Goal: Task Accomplishment & Management: Complete application form

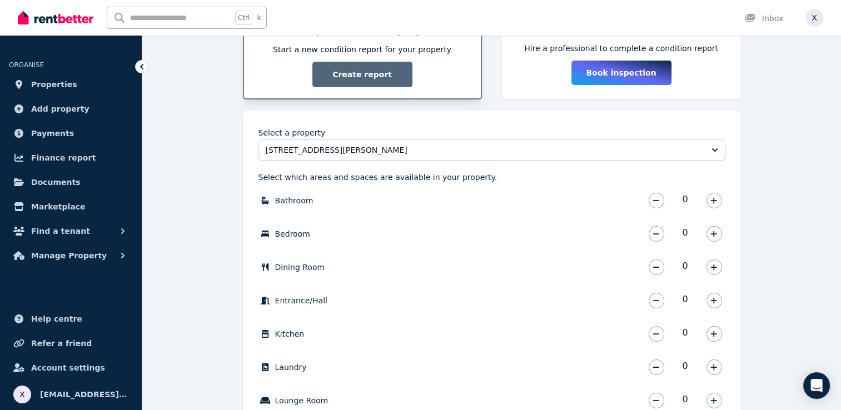
scroll to position [111, 0]
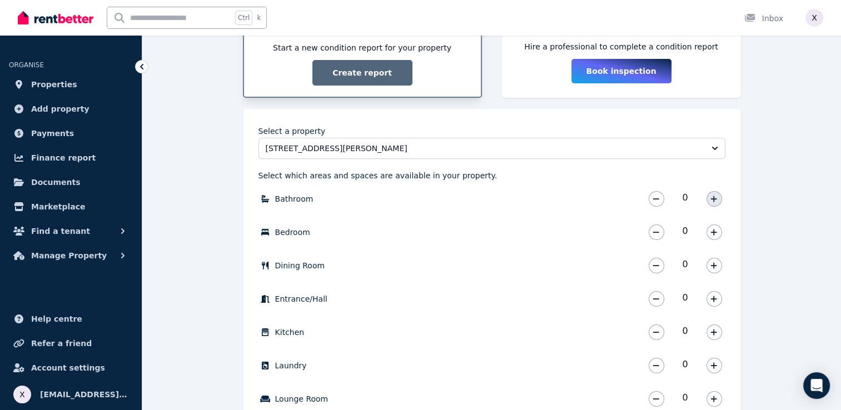
click at [708, 199] on button "button" at bounding box center [714, 199] width 16 height 16
click at [718, 233] on button "button" at bounding box center [714, 232] width 16 height 16
click at [718, 234] on button "button" at bounding box center [714, 232] width 16 height 16
click at [717, 233] on button "button" at bounding box center [714, 232] width 16 height 16
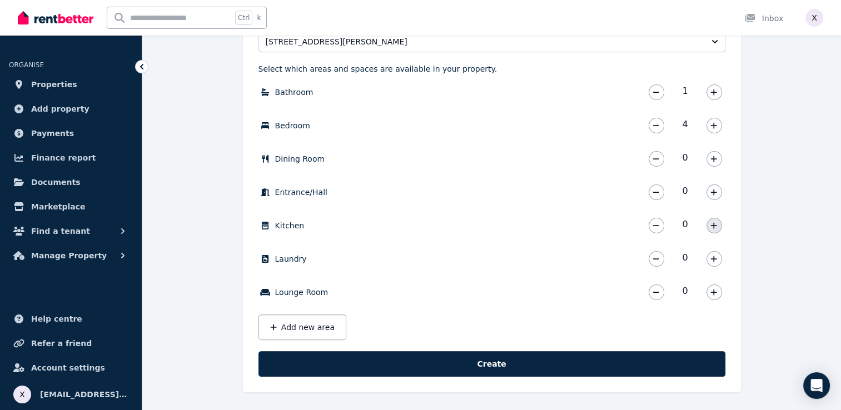
scroll to position [218, 0]
click at [716, 159] on icon "button" at bounding box center [713, 158] width 7 height 8
click at [717, 197] on button "button" at bounding box center [714, 192] width 16 height 16
click at [712, 222] on icon "button" at bounding box center [713, 225] width 7 height 8
click at [718, 258] on button "button" at bounding box center [714, 259] width 16 height 16
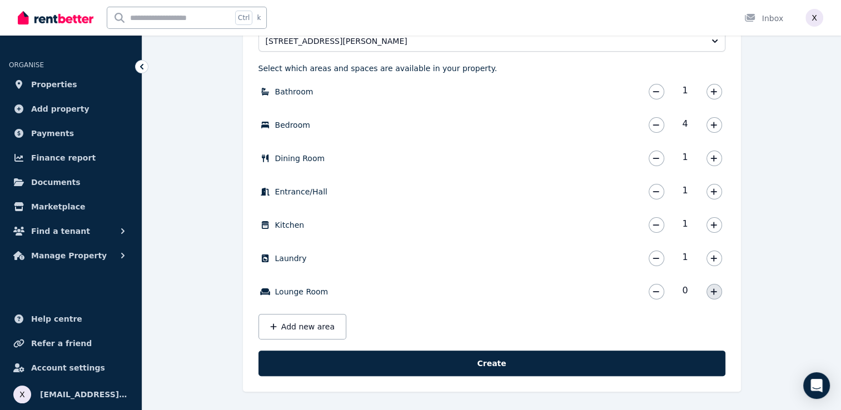
click at [709, 286] on button "button" at bounding box center [714, 292] width 16 height 16
click at [309, 332] on button "Add new area" at bounding box center [302, 327] width 88 height 26
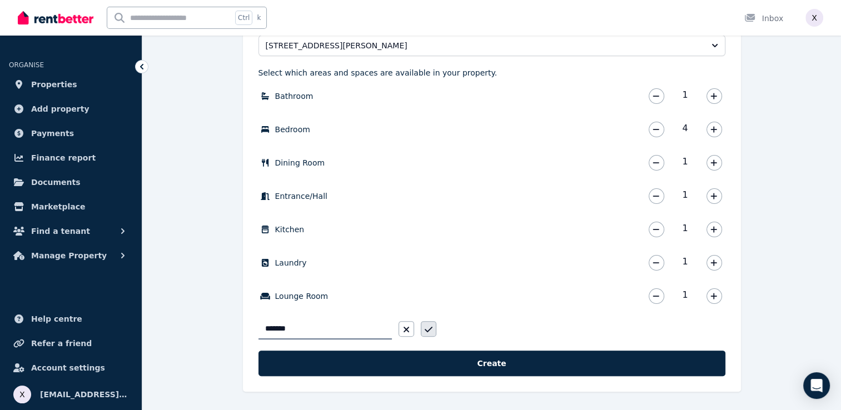
type input "*******"
click at [431, 325] on button "button" at bounding box center [429, 329] width 16 height 16
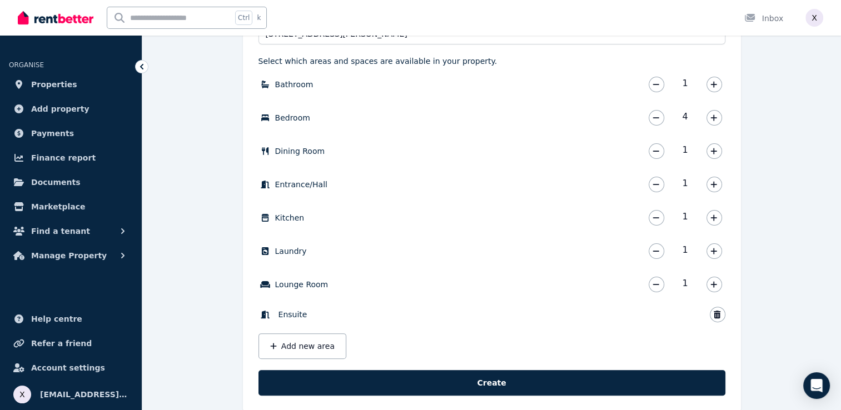
scroll to position [245, 0]
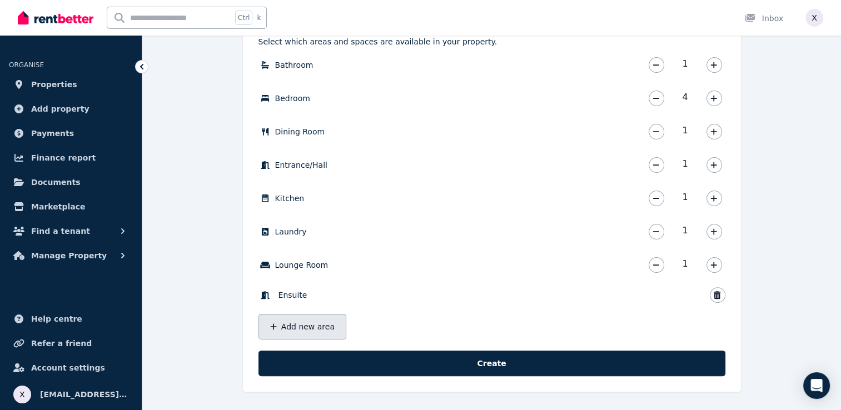
click at [318, 330] on button "Add new area" at bounding box center [302, 327] width 88 height 26
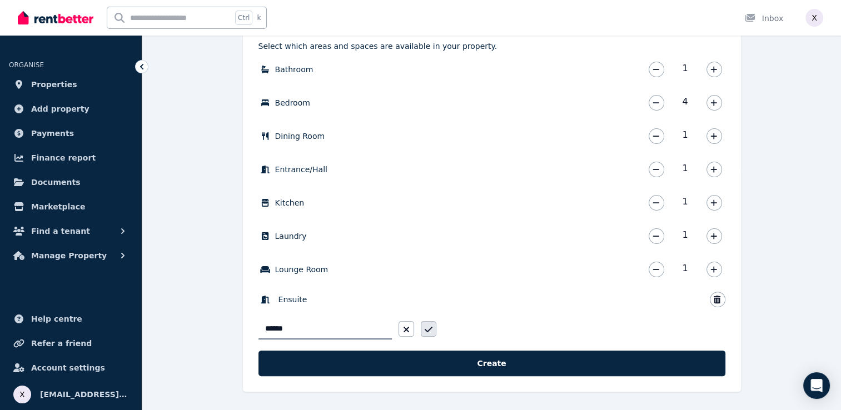
type input "******"
click at [425, 326] on icon "button" at bounding box center [429, 329] width 8 height 9
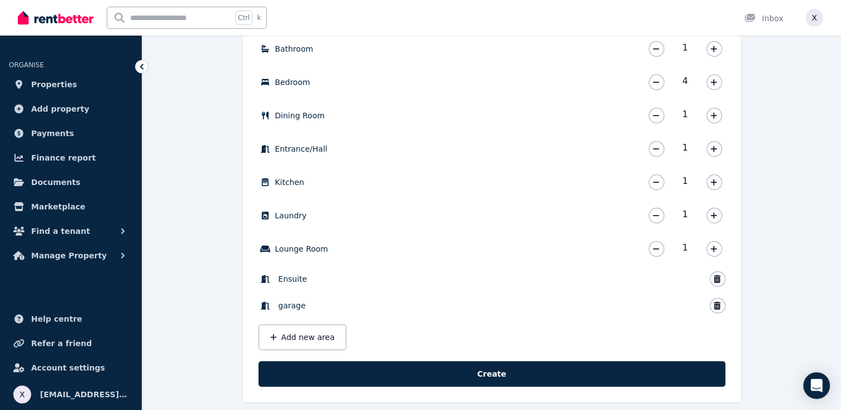
scroll to position [272, 0]
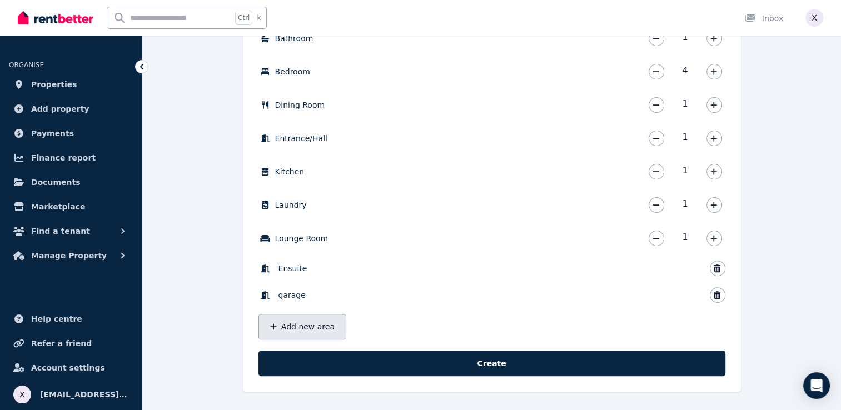
click at [312, 330] on button "Add new area" at bounding box center [302, 327] width 88 height 26
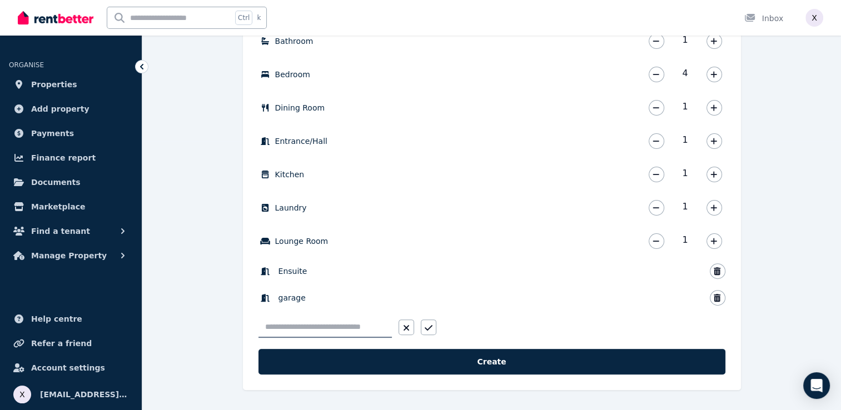
scroll to position [267, 0]
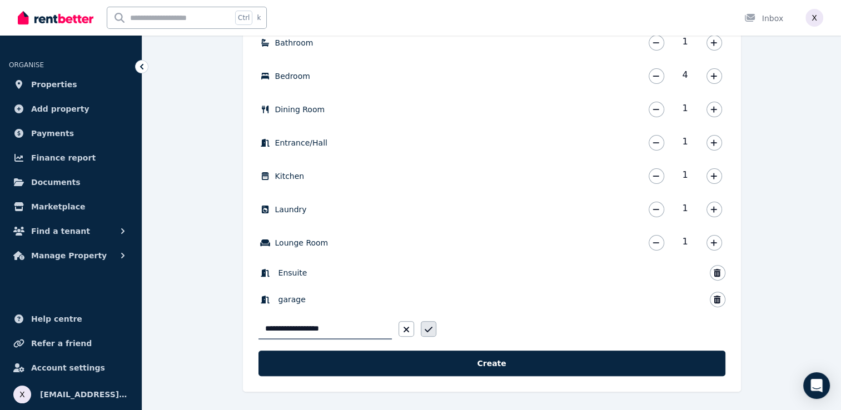
type input "**********"
click at [431, 327] on icon "button" at bounding box center [428, 330] width 8 height 6
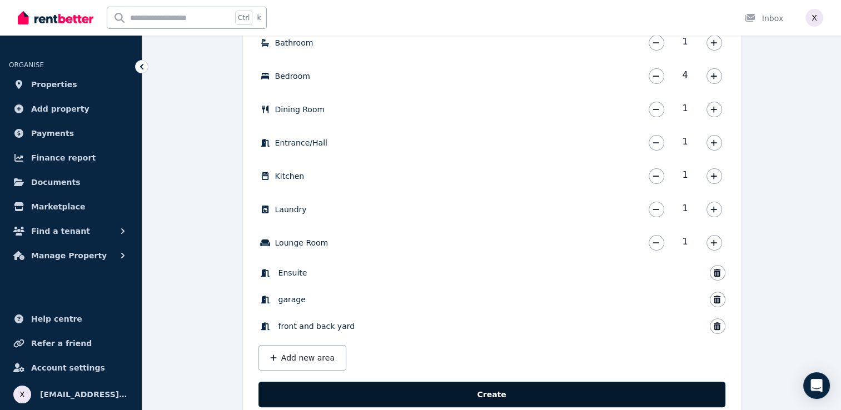
click at [555, 396] on button "Create" at bounding box center [491, 395] width 467 height 26
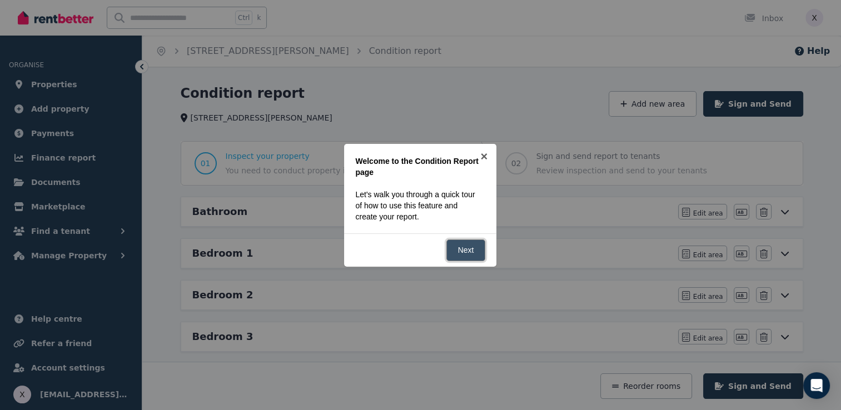
click at [460, 251] on link "Next" at bounding box center [465, 250] width 39 height 22
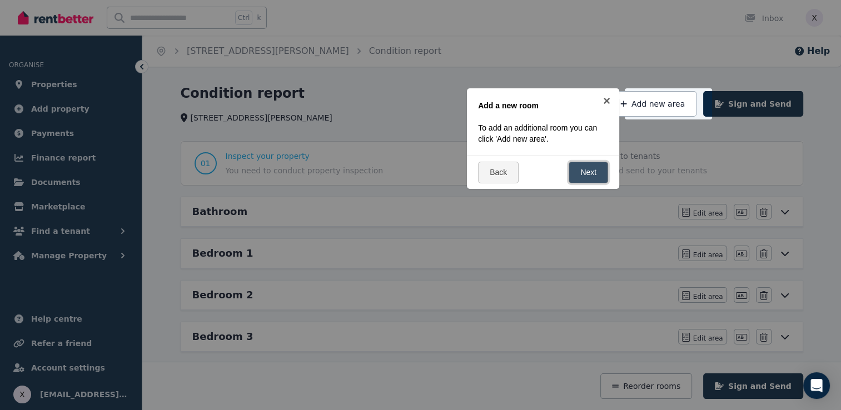
click at [591, 173] on link "Next" at bounding box center [587, 173] width 39 height 22
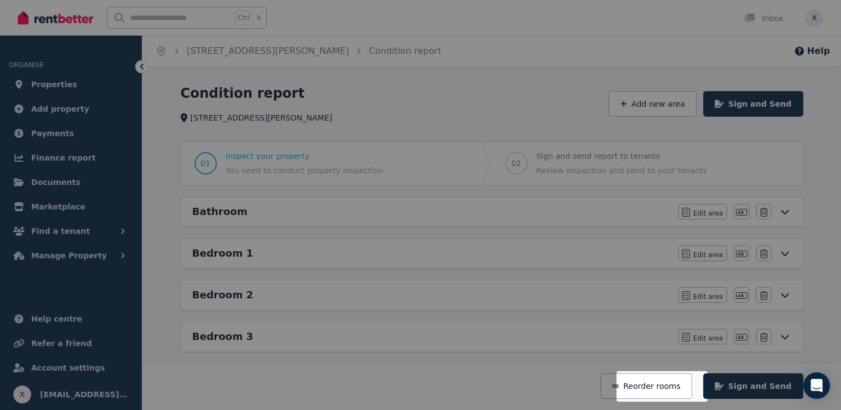
scroll to position [198, 0]
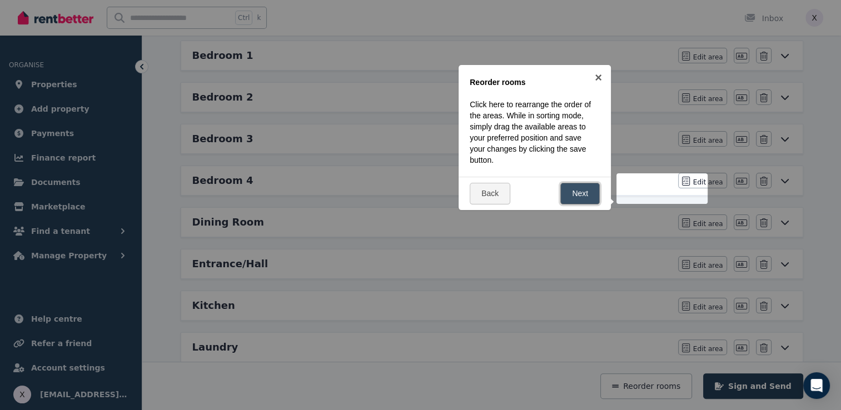
click at [578, 190] on link "Next" at bounding box center [579, 194] width 39 height 22
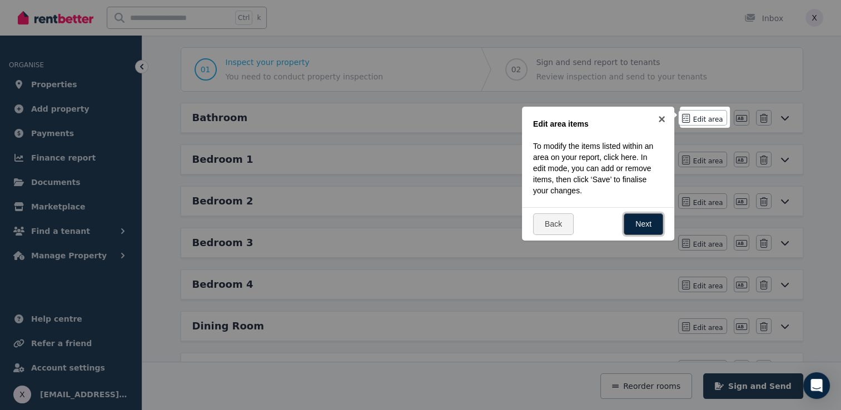
scroll to position [87, 0]
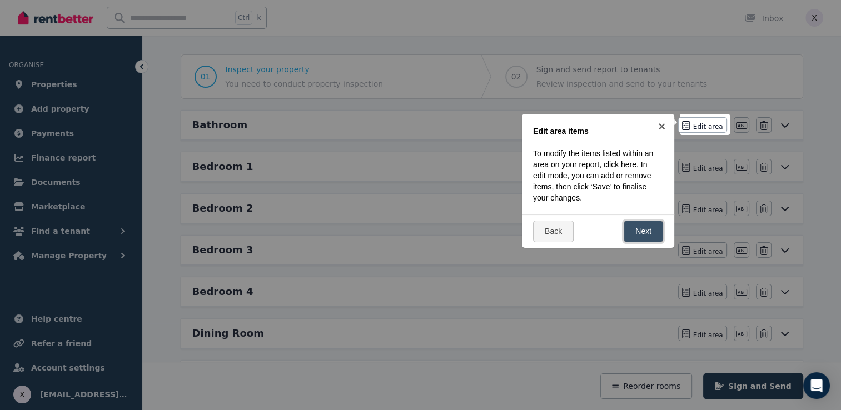
click at [634, 232] on link "Next" at bounding box center [642, 232] width 39 height 22
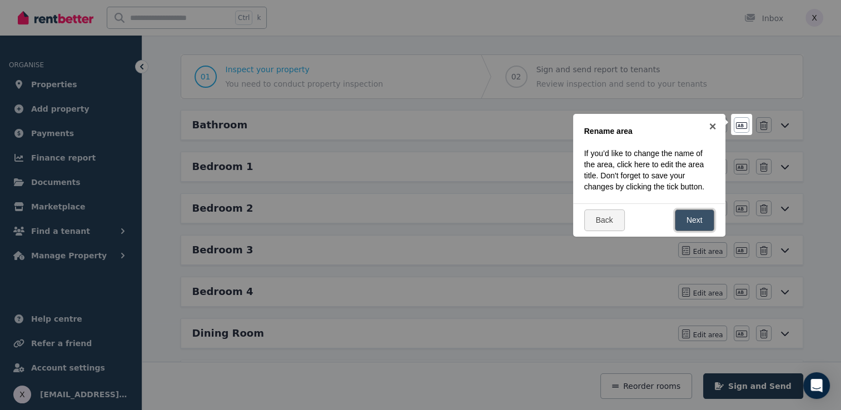
click at [685, 219] on link "Next" at bounding box center [694, 220] width 39 height 22
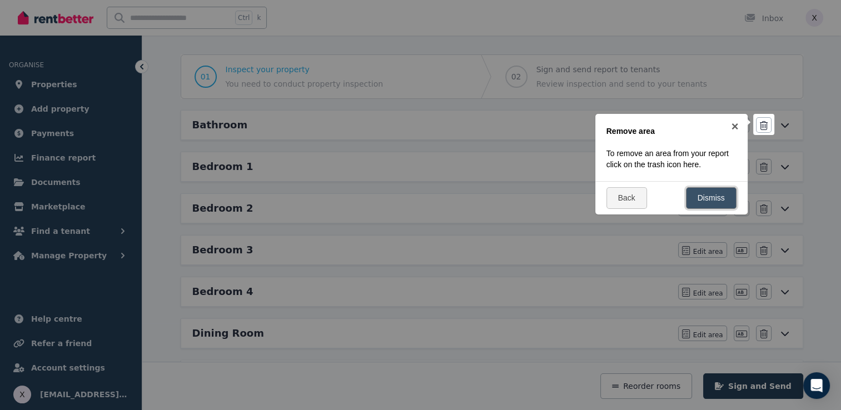
click at [712, 199] on link "Dismiss" at bounding box center [711, 198] width 51 height 22
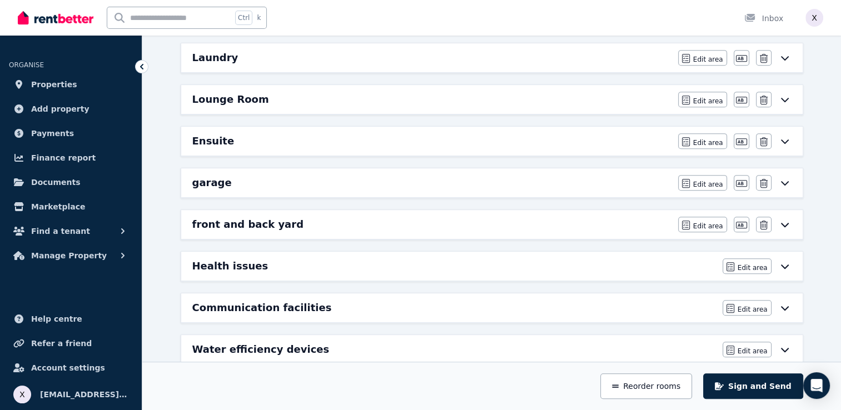
scroll to position [546, 0]
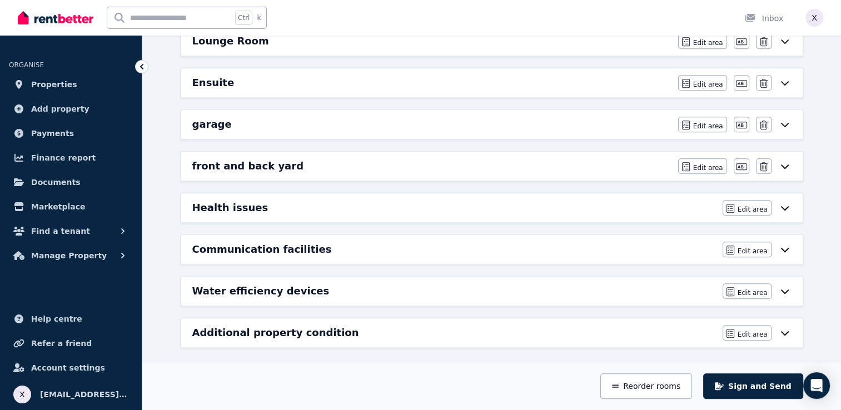
click at [786, 288] on icon at bounding box center [784, 291] width 13 height 9
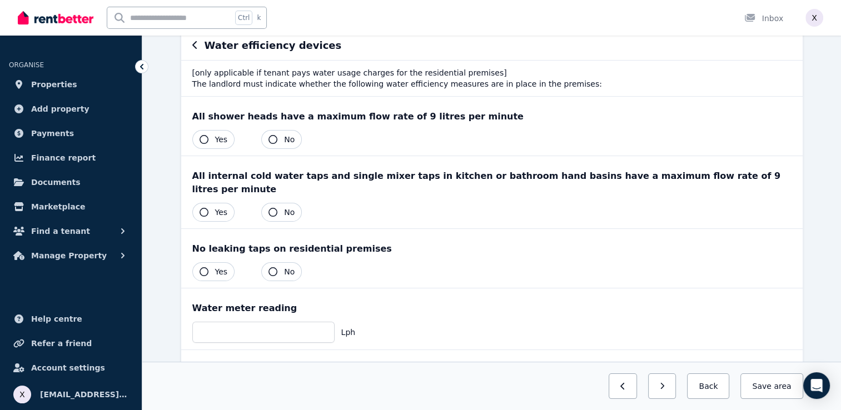
scroll to position [100, 0]
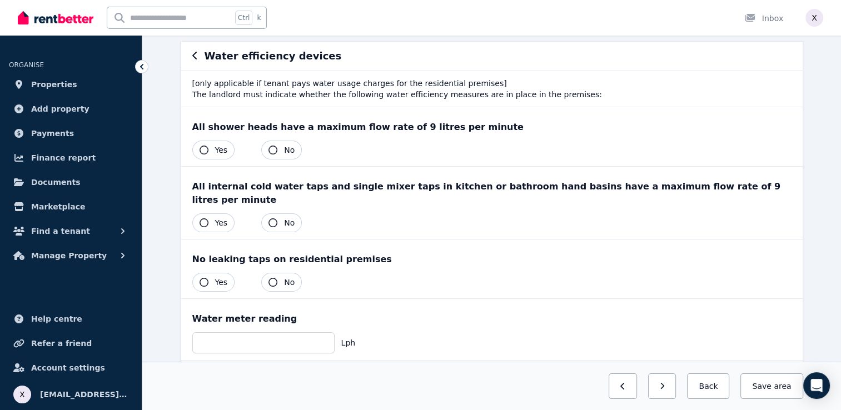
click at [202, 149] on icon "button" at bounding box center [203, 150] width 9 height 9
click at [205, 218] on icon "button" at bounding box center [203, 222] width 9 height 9
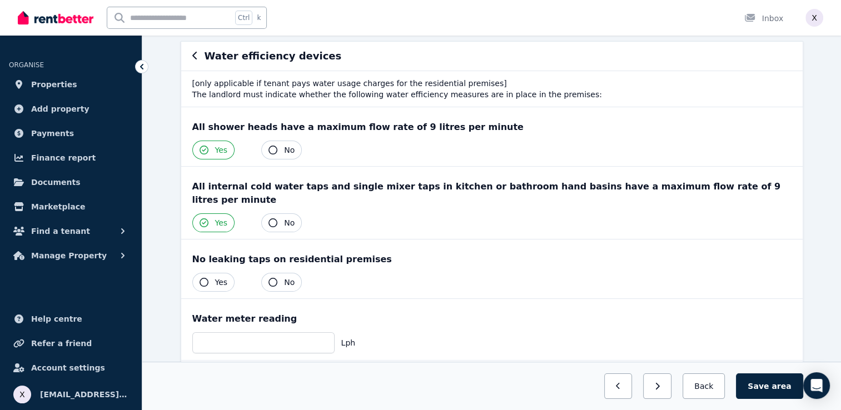
click at [200, 278] on icon "button" at bounding box center [203, 282] width 9 height 9
click at [221, 332] on input "number" at bounding box center [263, 342] width 142 height 21
type input "****"
click at [427, 373] on div "Previous: Communication facilities Next: Additional property condition Back Sav…" at bounding box center [491, 386] width 698 height 48
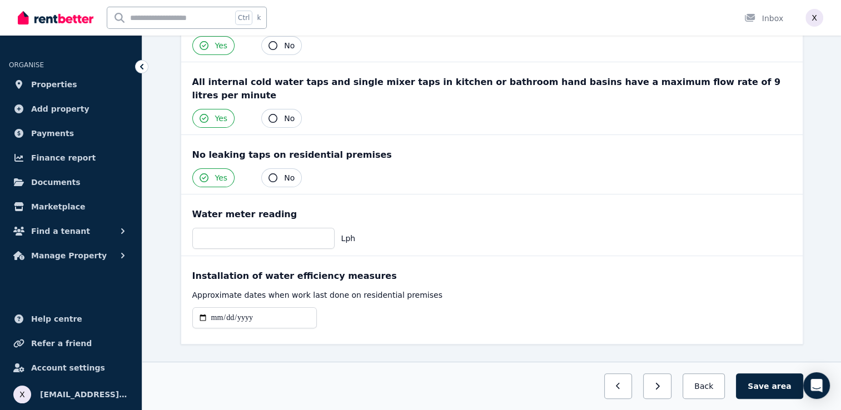
scroll to position [211, 0]
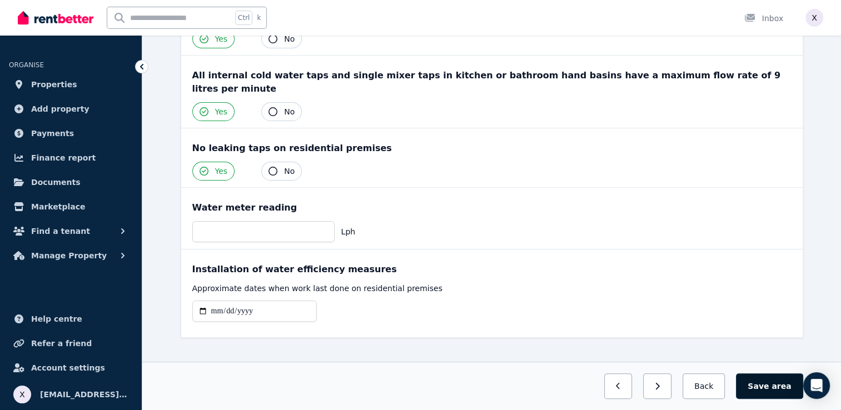
click at [765, 392] on button "Save area" at bounding box center [769, 386] width 67 height 26
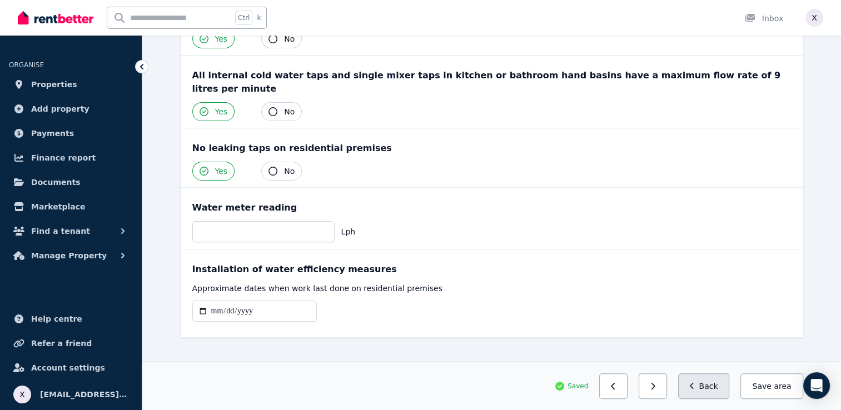
click at [712, 390] on button "Back" at bounding box center [704, 386] width 52 height 26
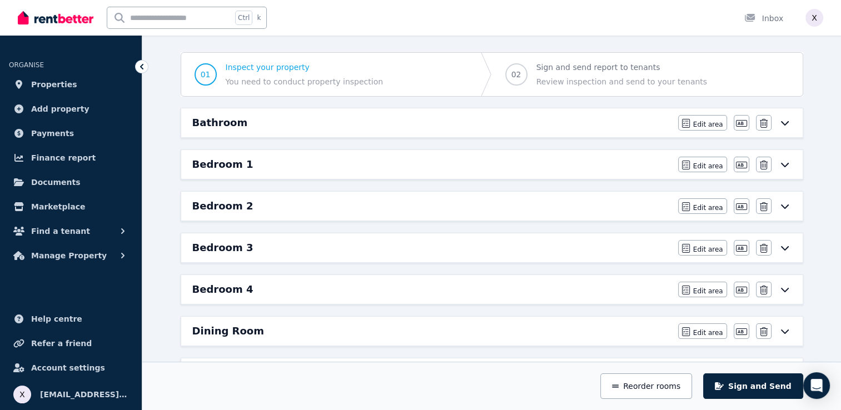
scroll to position [0, 0]
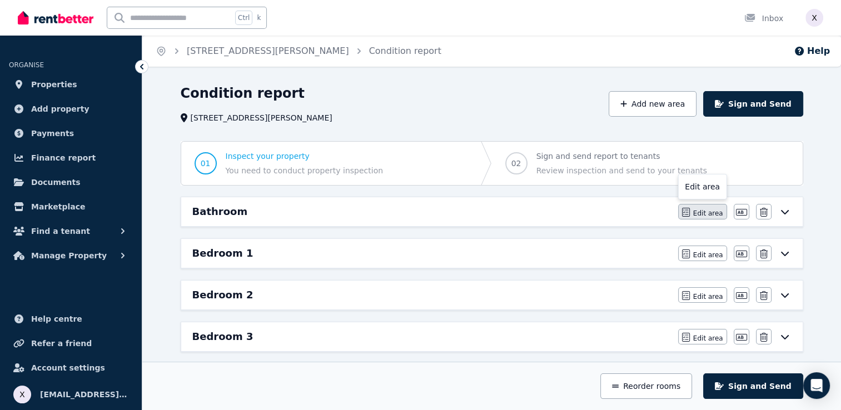
click at [711, 214] on span "Edit area" at bounding box center [708, 213] width 30 height 9
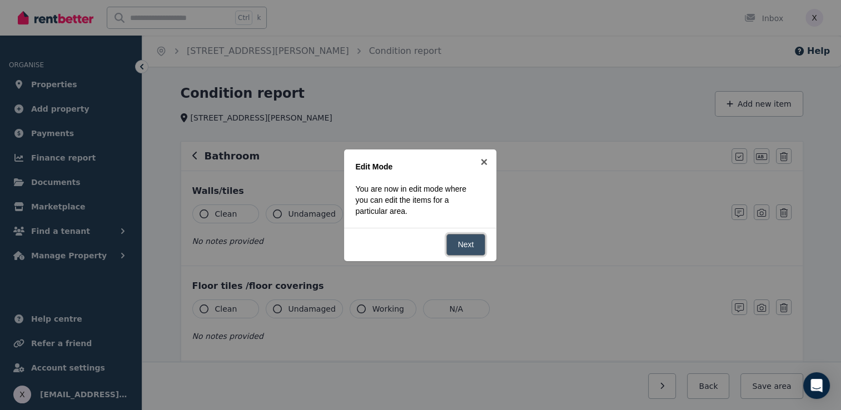
click at [455, 246] on link "Next" at bounding box center [465, 245] width 39 height 22
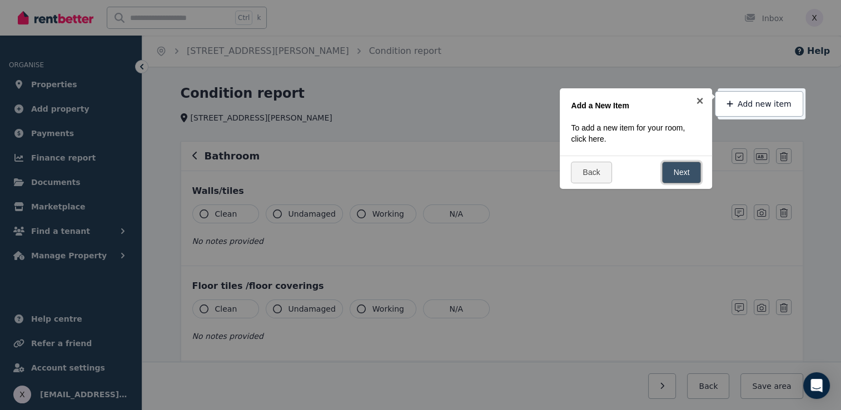
click at [675, 178] on link "Next" at bounding box center [681, 173] width 39 height 22
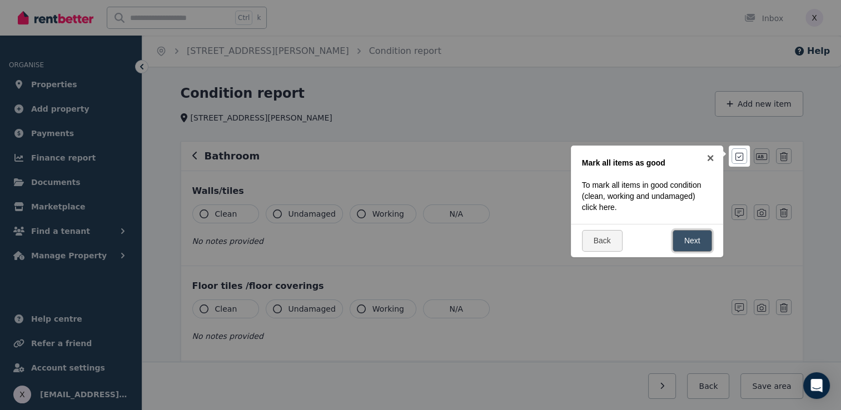
click at [680, 246] on link "Next" at bounding box center [691, 241] width 39 height 22
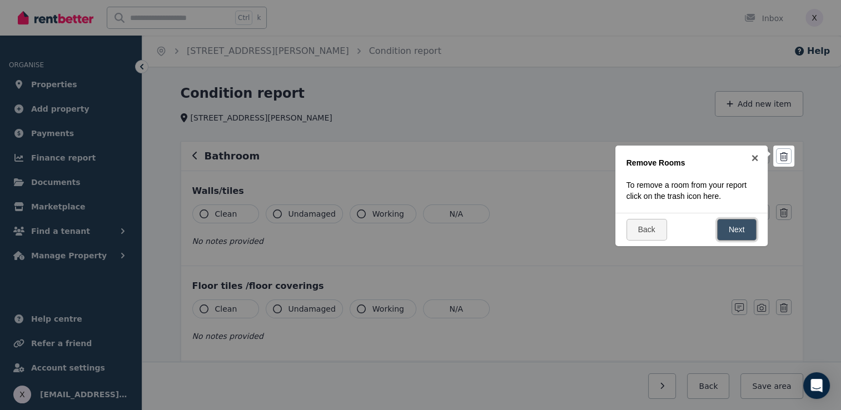
click at [730, 228] on link "Next" at bounding box center [736, 230] width 39 height 22
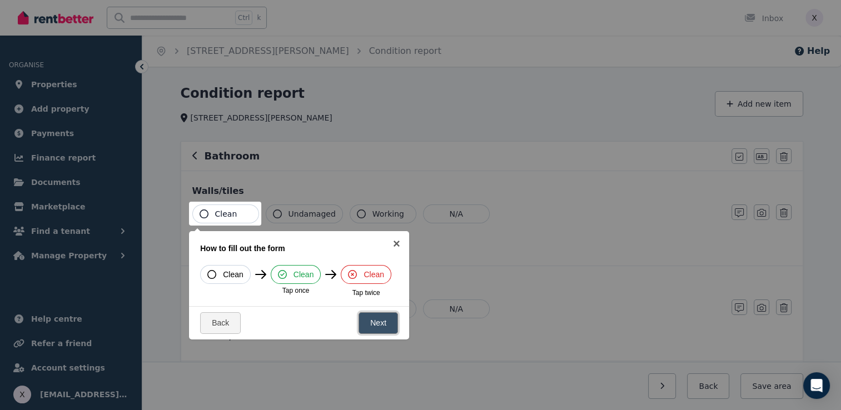
click at [380, 328] on link "Next" at bounding box center [377, 323] width 39 height 22
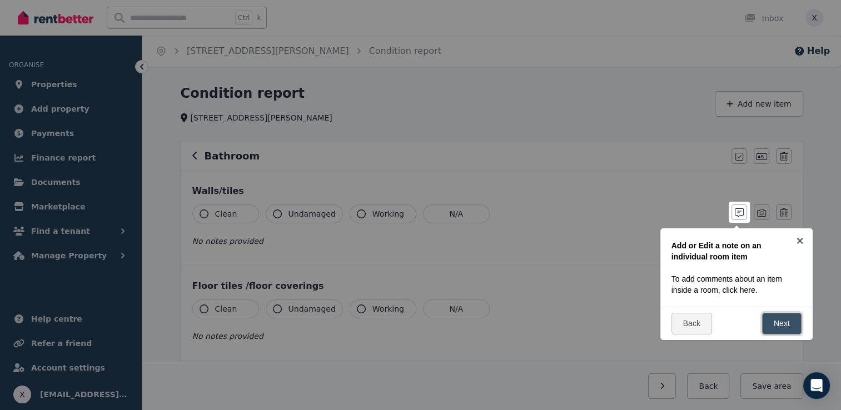
click at [774, 327] on link "Next" at bounding box center [781, 324] width 39 height 22
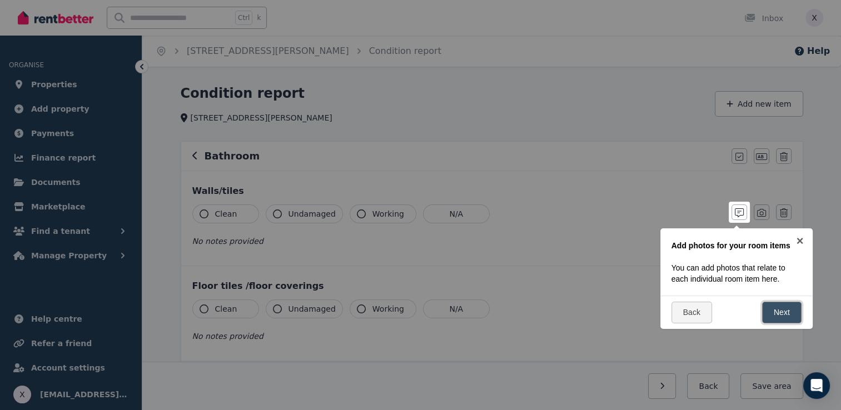
click at [768, 311] on link "Next" at bounding box center [781, 313] width 39 height 22
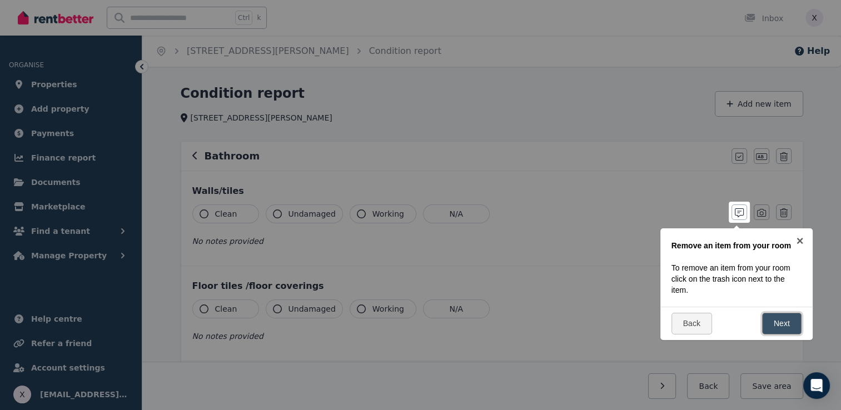
click at [772, 324] on link "Next" at bounding box center [781, 324] width 39 height 22
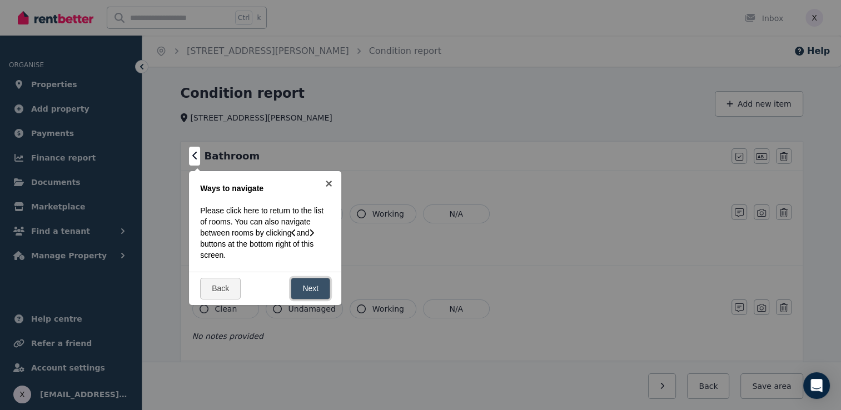
click at [300, 294] on link "Next" at bounding box center [310, 289] width 39 height 22
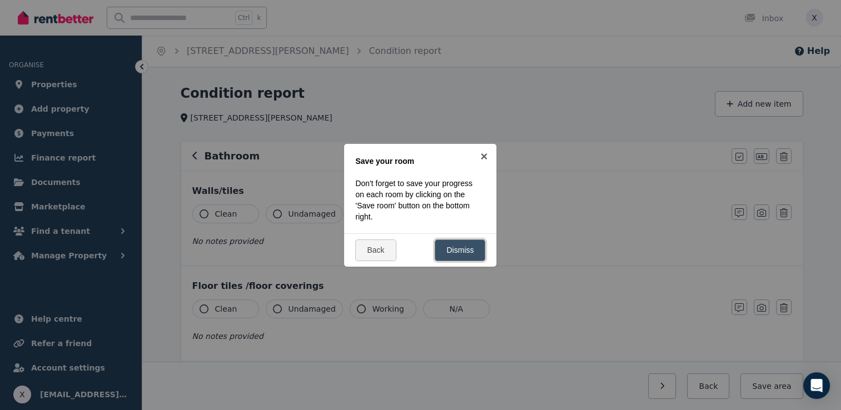
click at [463, 252] on link "Dismiss" at bounding box center [460, 250] width 51 height 22
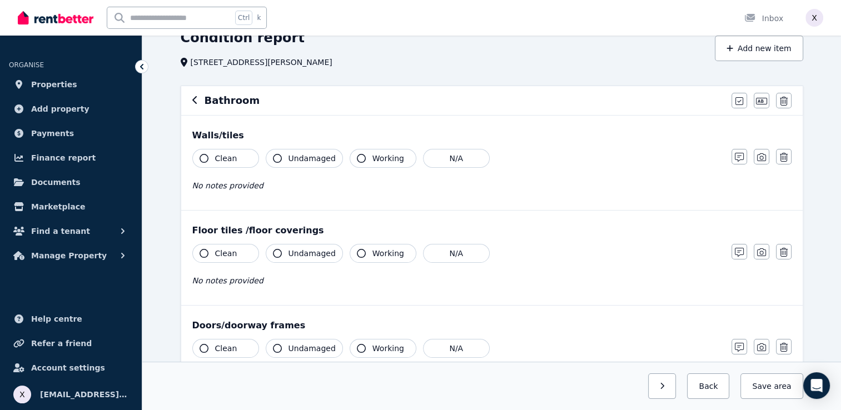
scroll to position [111, 0]
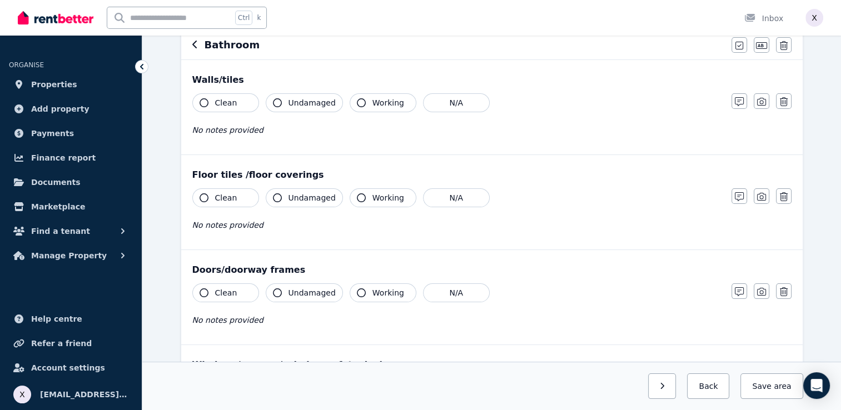
click at [200, 105] on icon "button" at bounding box center [203, 102] width 9 height 9
click at [278, 104] on icon "button" at bounding box center [277, 102] width 9 height 9
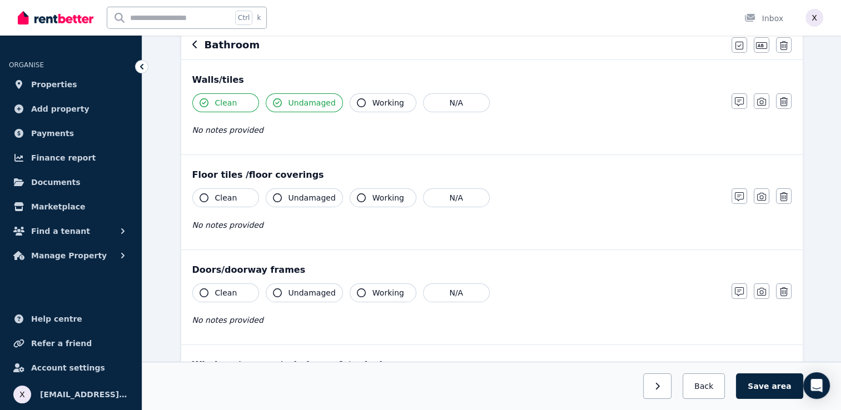
click at [358, 104] on icon "button" at bounding box center [361, 102] width 9 height 9
click at [442, 108] on button "N/A" at bounding box center [456, 102] width 67 height 19
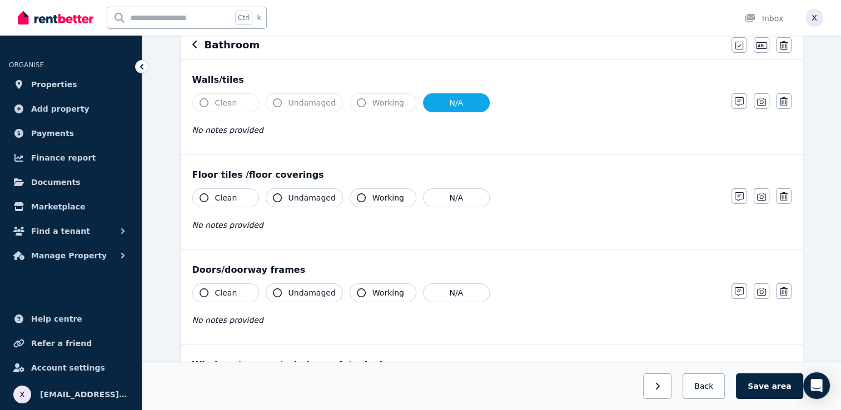
click at [200, 104] on icon "button" at bounding box center [203, 102] width 9 height 9
click at [233, 132] on span "No notes provided" at bounding box center [227, 130] width 71 height 9
click at [204, 101] on icon "button" at bounding box center [203, 102] width 9 height 9
click at [432, 107] on button "N/A" at bounding box center [456, 102] width 67 height 19
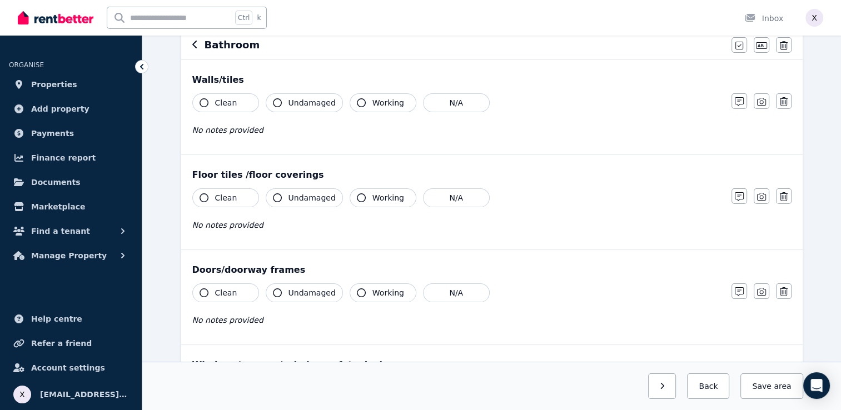
drag, startPoint x: 198, startPoint y: 103, endPoint x: 210, endPoint y: 102, distance: 11.7
click at [199, 103] on button "Clean" at bounding box center [225, 102] width 67 height 19
click at [276, 103] on icon "button" at bounding box center [277, 102] width 9 height 9
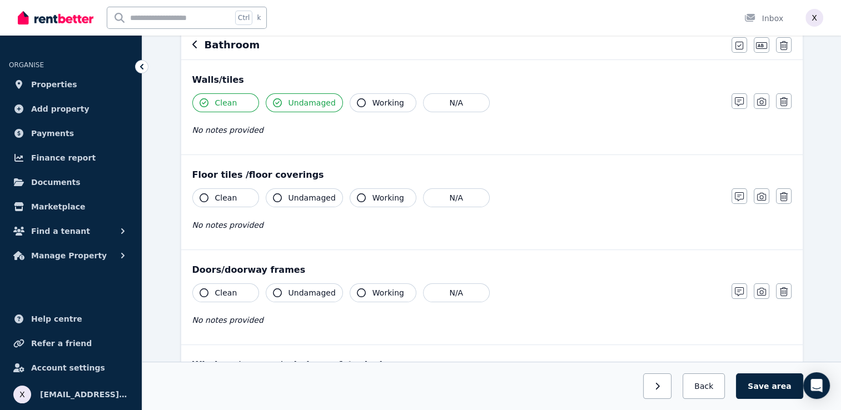
click at [360, 106] on button "Working" at bounding box center [383, 102] width 67 height 19
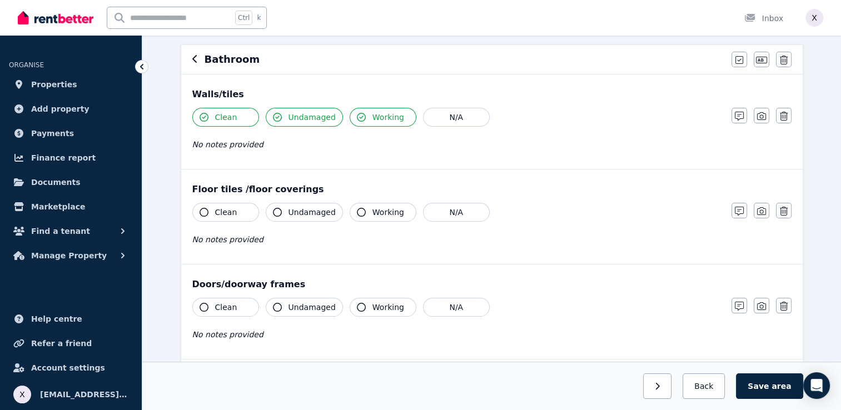
scroll to position [41, 0]
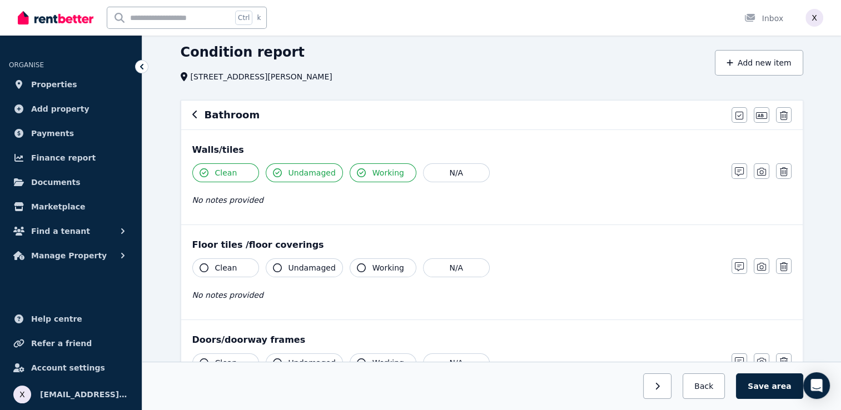
click at [209, 266] on button "Clean" at bounding box center [225, 267] width 67 height 19
click at [278, 268] on icon "button" at bounding box center [277, 267] width 9 height 9
click at [358, 270] on icon "button" at bounding box center [361, 267] width 9 height 9
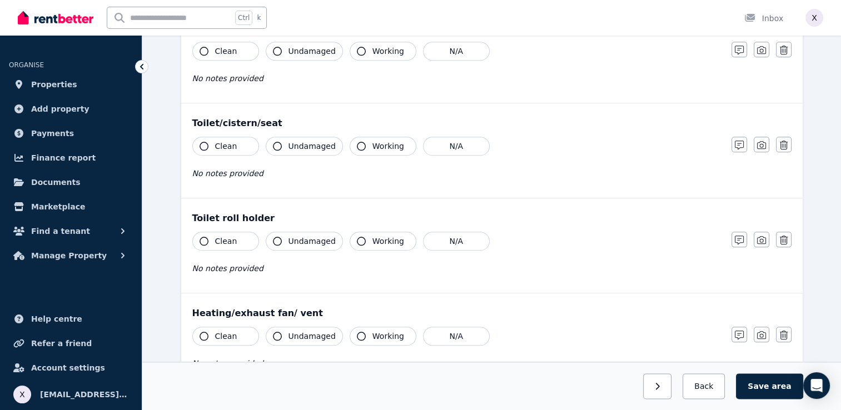
scroll to position [1319, 0]
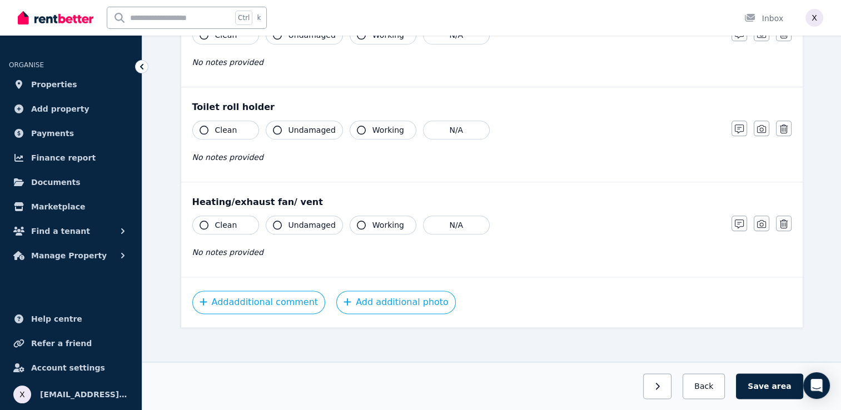
click at [201, 221] on icon "button" at bounding box center [203, 225] width 9 height 9
click at [274, 222] on icon "button" at bounding box center [277, 225] width 9 height 9
click at [357, 222] on icon "button" at bounding box center [361, 225] width 9 height 9
click at [358, 126] on icon "button" at bounding box center [361, 130] width 9 height 9
click at [277, 127] on icon "button" at bounding box center [277, 130] width 9 height 9
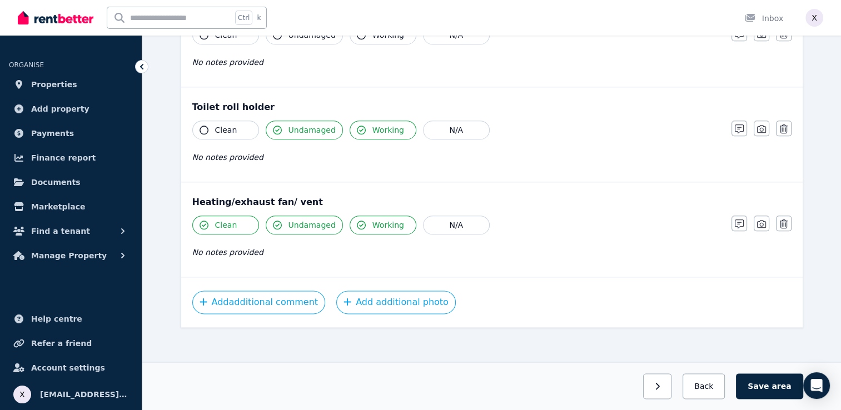
click at [199, 128] on icon "button" at bounding box center [203, 130] width 9 height 9
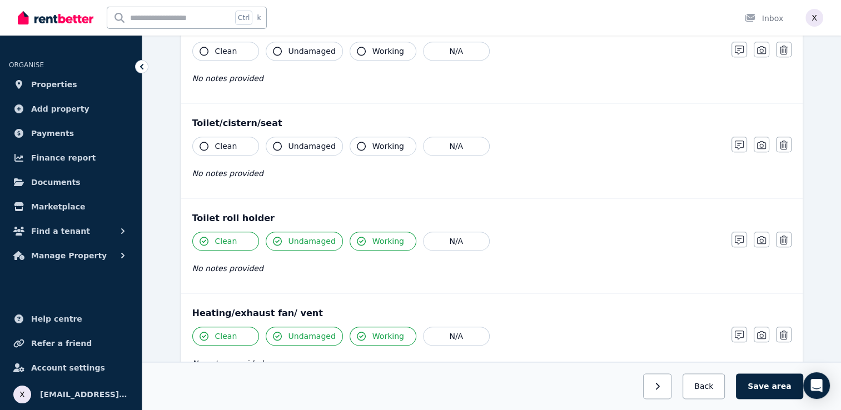
scroll to position [1152, 0]
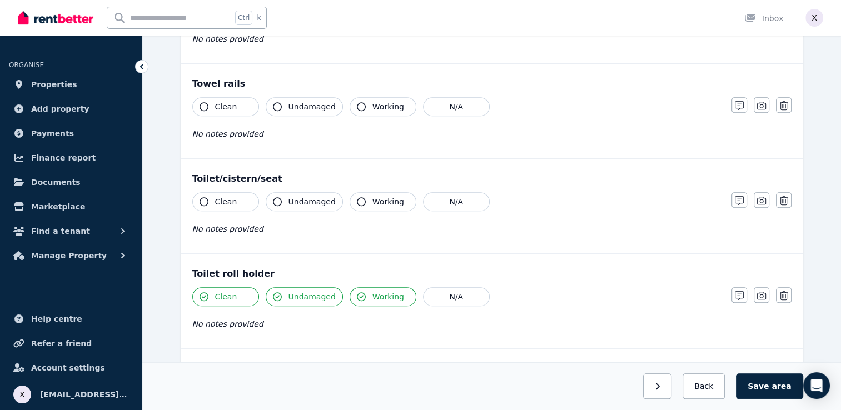
click at [203, 199] on icon "button" at bounding box center [203, 201] width 9 height 9
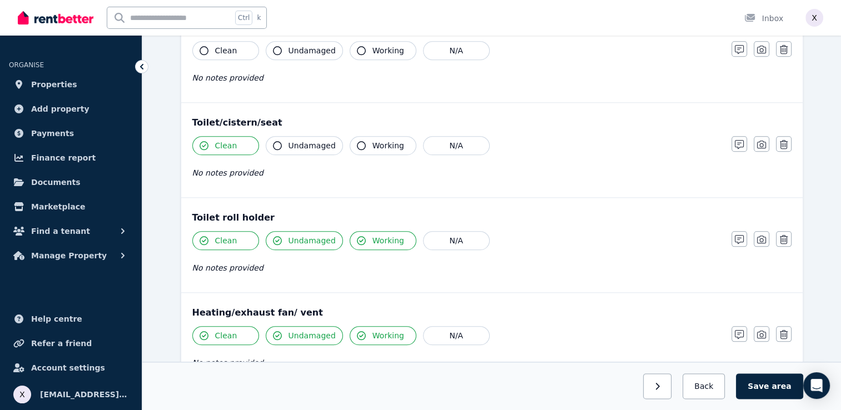
scroll to position [1208, 0]
click at [275, 146] on button "Undamaged" at bounding box center [304, 146] width 77 height 19
click at [357, 143] on icon "button" at bounding box center [361, 146] width 9 height 9
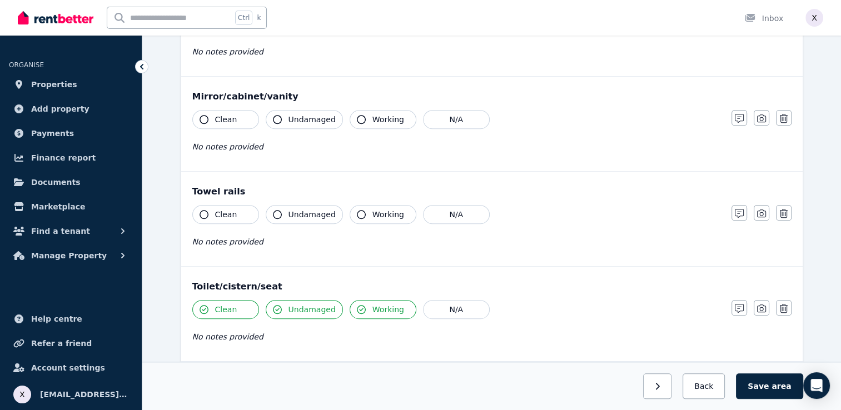
scroll to position [1041, 0]
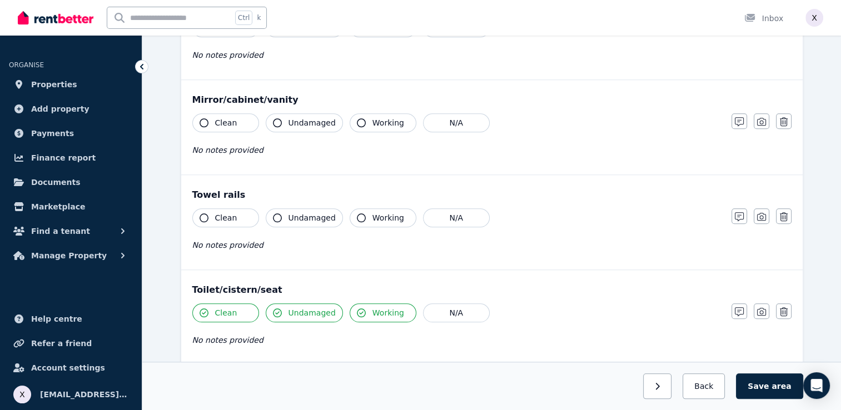
click at [204, 213] on icon "button" at bounding box center [203, 217] width 9 height 9
click at [276, 213] on icon "button" at bounding box center [277, 217] width 9 height 9
click at [350, 216] on button "Working" at bounding box center [383, 217] width 67 height 19
click at [207, 117] on button "Clean" at bounding box center [225, 122] width 67 height 19
click at [271, 119] on button "Undamaged" at bounding box center [304, 122] width 77 height 19
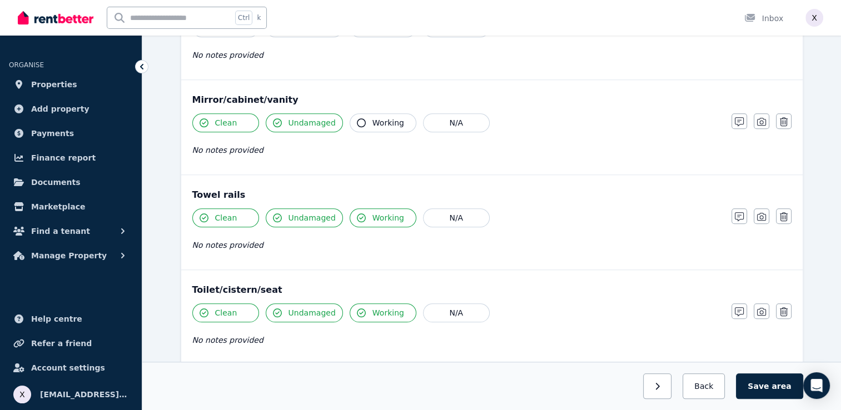
click at [357, 119] on icon "button" at bounding box center [361, 122] width 9 height 9
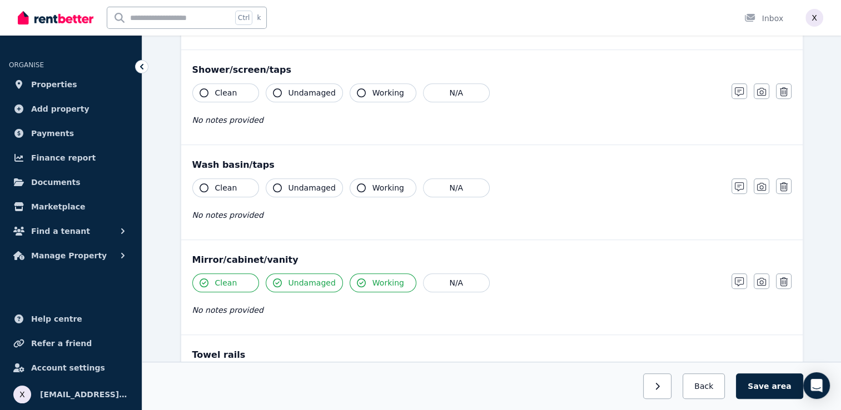
scroll to position [875, 0]
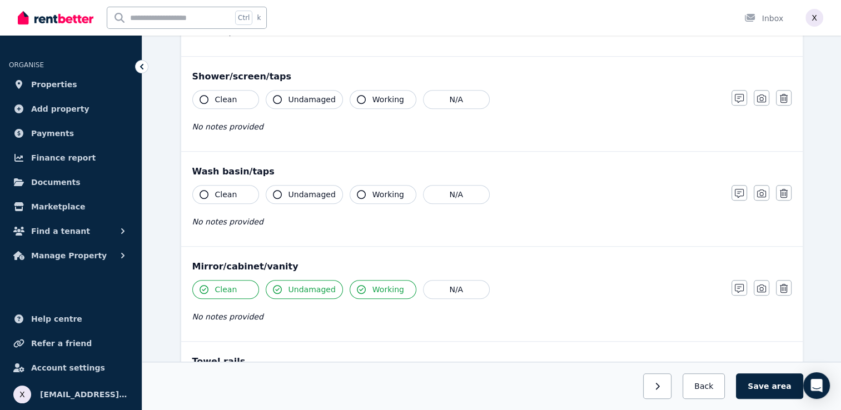
click at [206, 191] on icon "button" at bounding box center [203, 194] width 9 height 9
click at [271, 188] on button "Undamaged" at bounding box center [304, 194] width 77 height 19
click at [357, 192] on icon "button" at bounding box center [361, 194] width 9 height 9
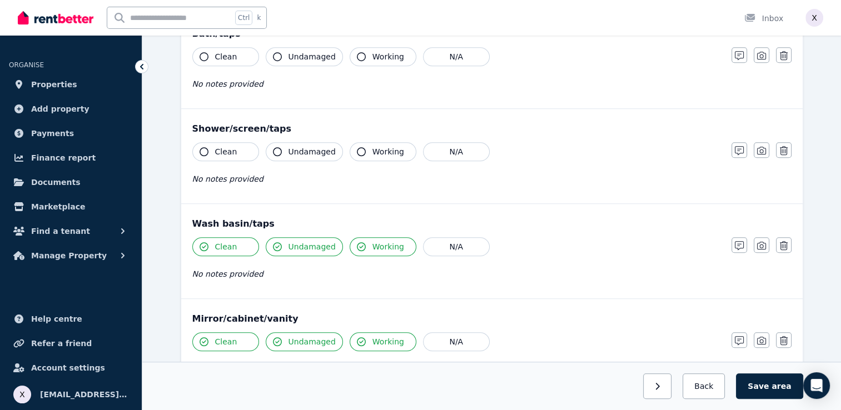
scroll to position [763, 0]
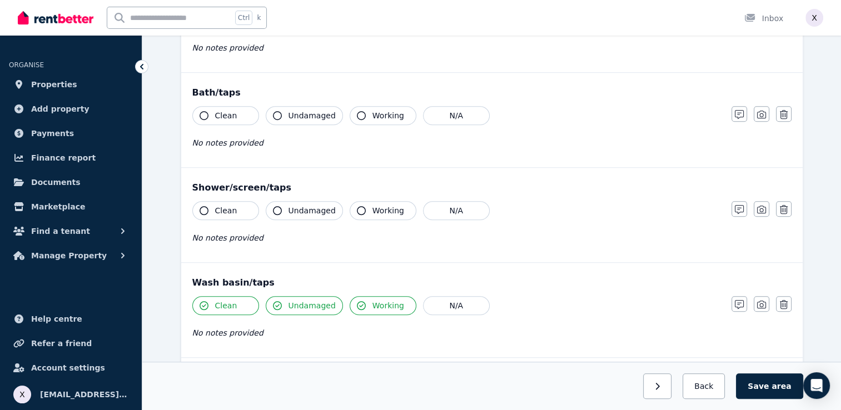
click at [204, 206] on icon "button" at bounding box center [203, 210] width 9 height 9
click at [276, 210] on icon "button" at bounding box center [277, 210] width 9 height 9
click at [357, 209] on icon "button" at bounding box center [361, 210] width 9 height 9
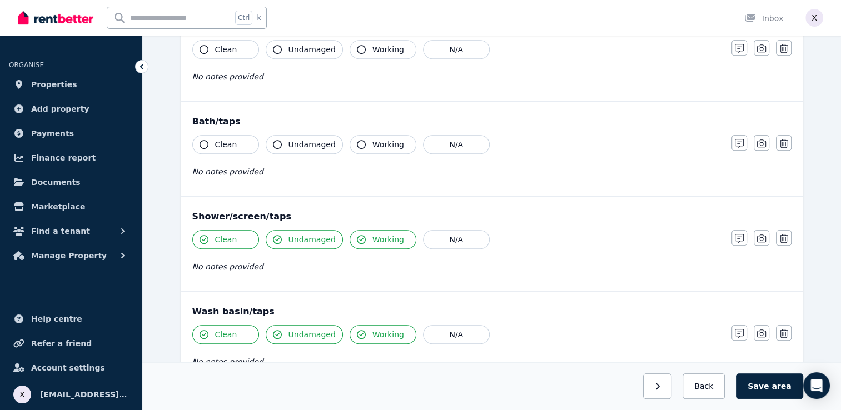
scroll to position [708, 0]
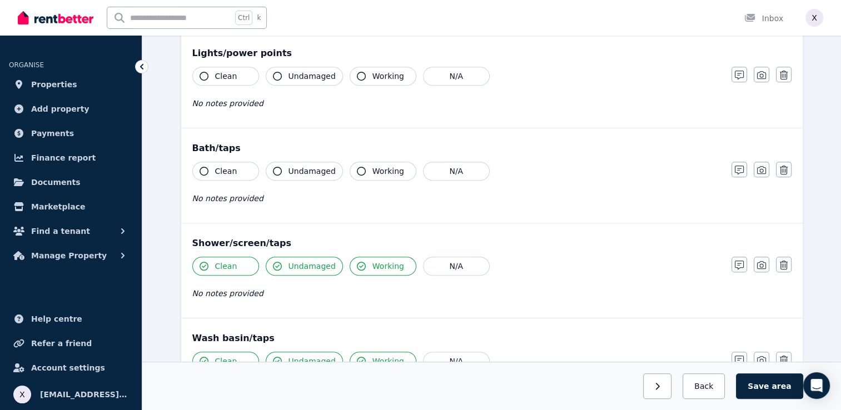
click at [203, 169] on icon "button" at bounding box center [203, 171] width 9 height 9
click at [273, 168] on icon "button" at bounding box center [277, 171] width 9 height 9
click at [352, 172] on button "Working" at bounding box center [383, 171] width 67 height 19
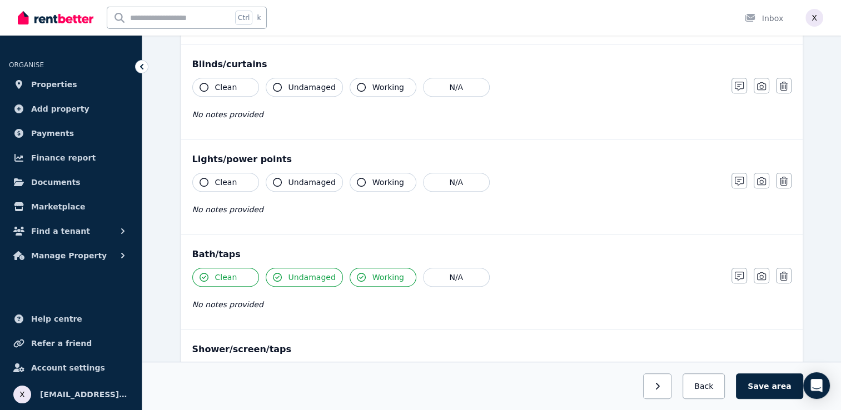
scroll to position [597, 0]
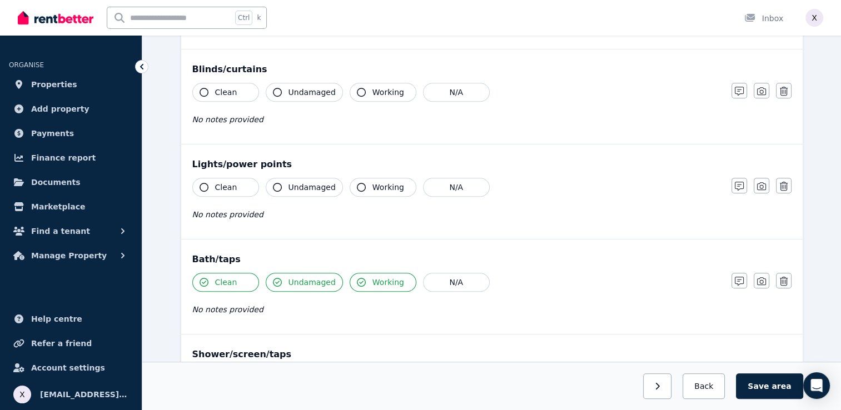
click at [203, 184] on icon "button" at bounding box center [203, 187] width 9 height 9
click at [277, 184] on icon "button" at bounding box center [277, 187] width 9 height 9
click at [357, 183] on icon "button" at bounding box center [361, 187] width 9 height 9
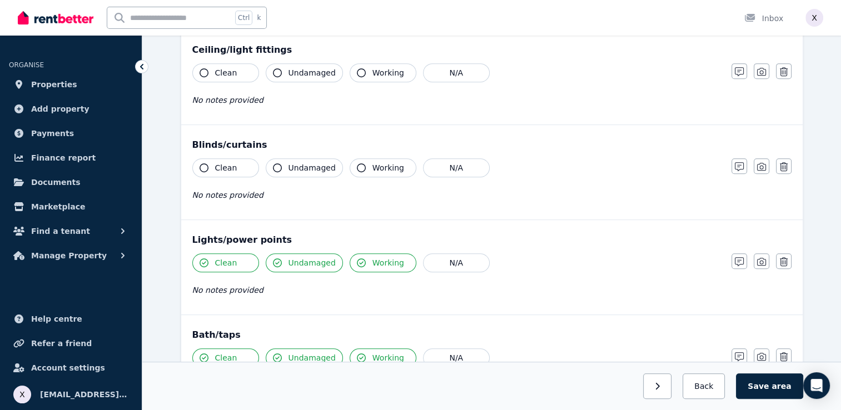
scroll to position [486, 0]
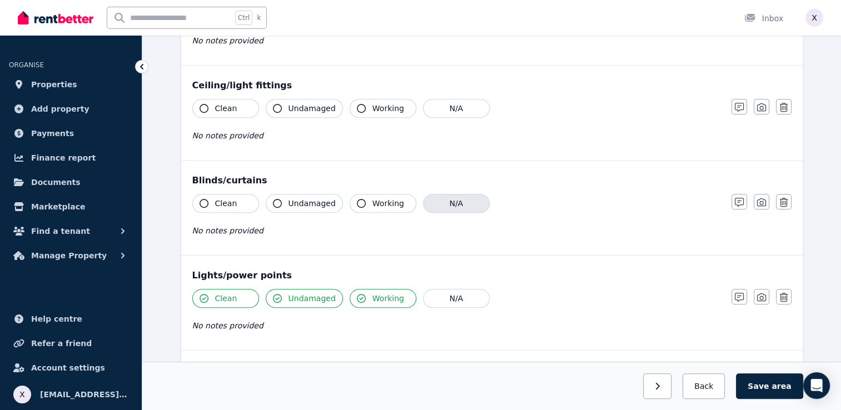
click at [449, 207] on button "N/A" at bounding box center [456, 203] width 67 height 19
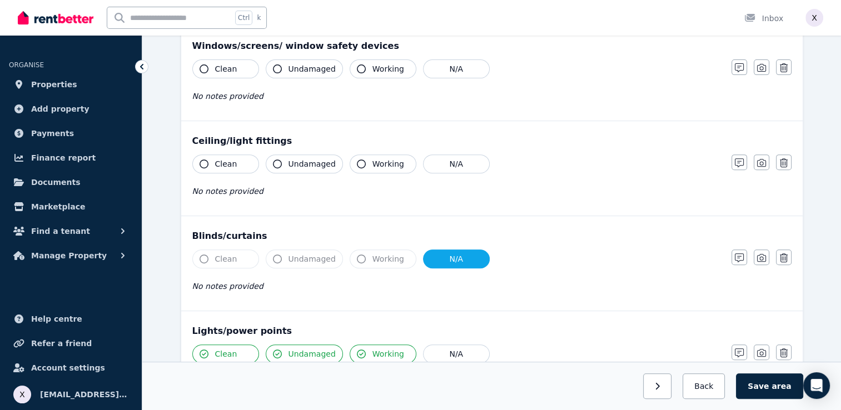
click at [208, 164] on button "Clean" at bounding box center [225, 163] width 67 height 19
click at [276, 168] on button "Undamaged" at bounding box center [304, 163] width 77 height 19
click at [350, 163] on button "Working" at bounding box center [383, 163] width 67 height 19
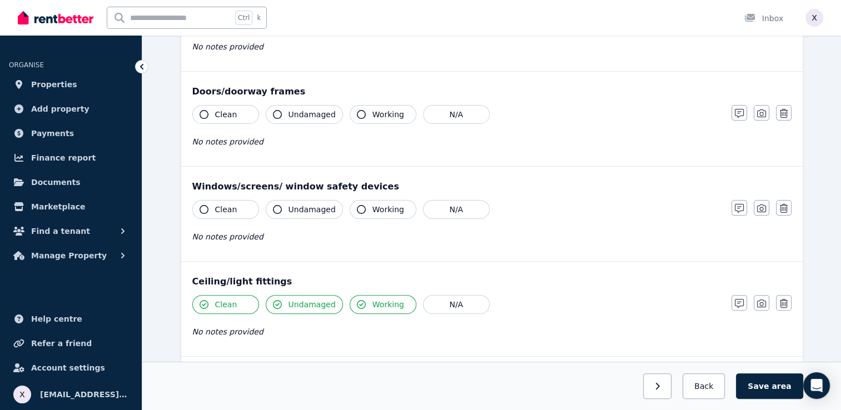
scroll to position [263, 0]
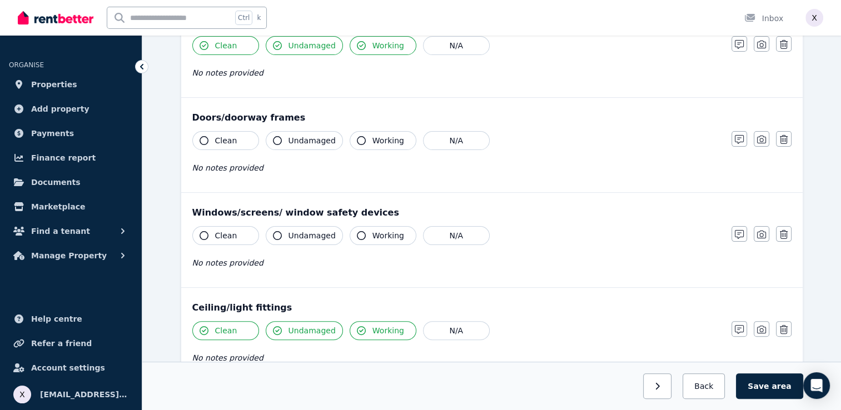
click at [203, 232] on icon "button" at bounding box center [203, 235] width 9 height 9
click at [278, 233] on icon "button" at bounding box center [277, 235] width 9 height 9
click at [358, 236] on icon "button" at bounding box center [361, 235] width 9 height 9
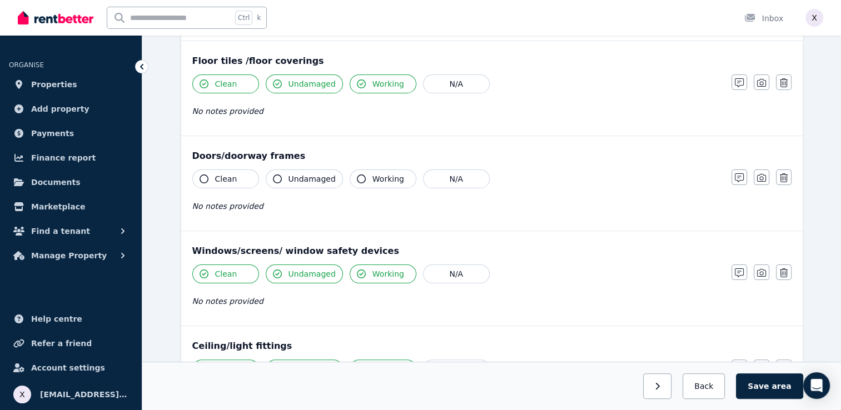
scroll to position [208, 0]
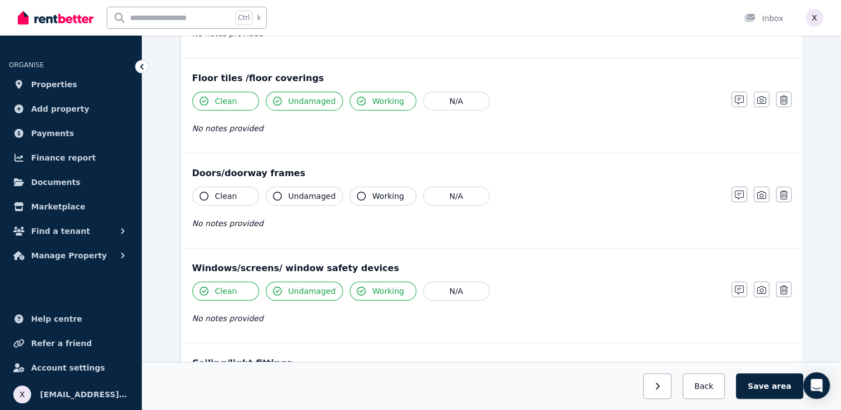
click at [207, 196] on icon "button" at bounding box center [203, 196] width 9 height 9
click at [282, 201] on button "Undamaged" at bounding box center [304, 196] width 77 height 19
click at [357, 196] on icon "button" at bounding box center [361, 196] width 9 height 9
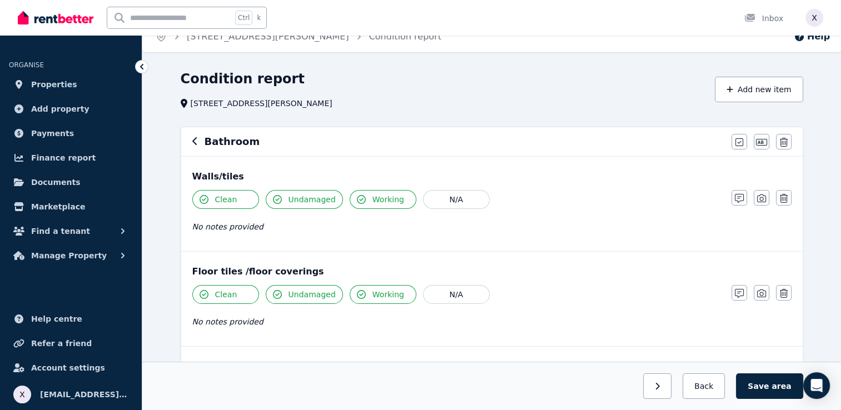
scroll to position [0, 0]
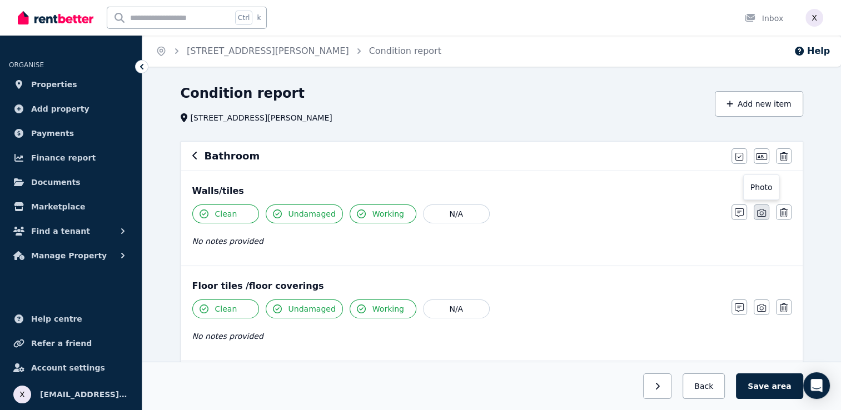
click at [760, 214] on icon "button" at bounding box center [761, 212] width 9 height 9
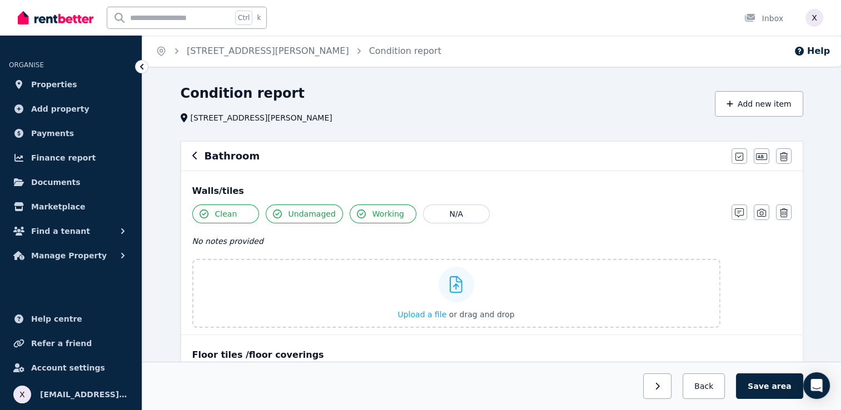
click at [531, 229] on div "Clean Undamaged Working N/A No notes provided Upload a file or drag and drop" at bounding box center [456, 265] width 528 height 123
click at [777, 390] on span "area" at bounding box center [780, 386] width 19 height 11
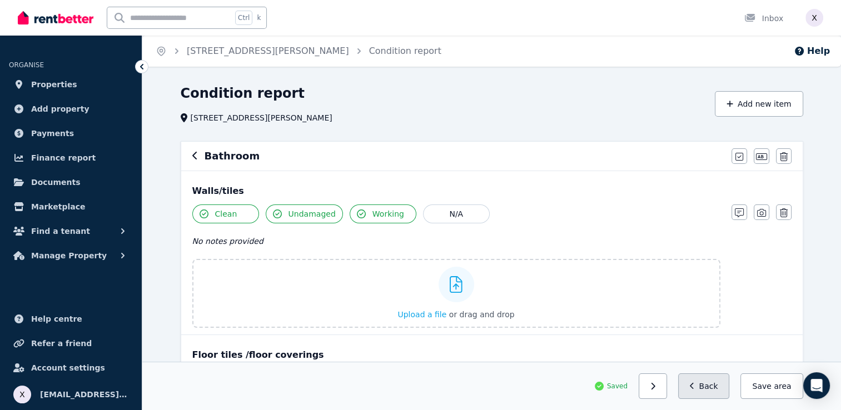
click at [719, 391] on button "Back" at bounding box center [704, 386] width 52 height 26
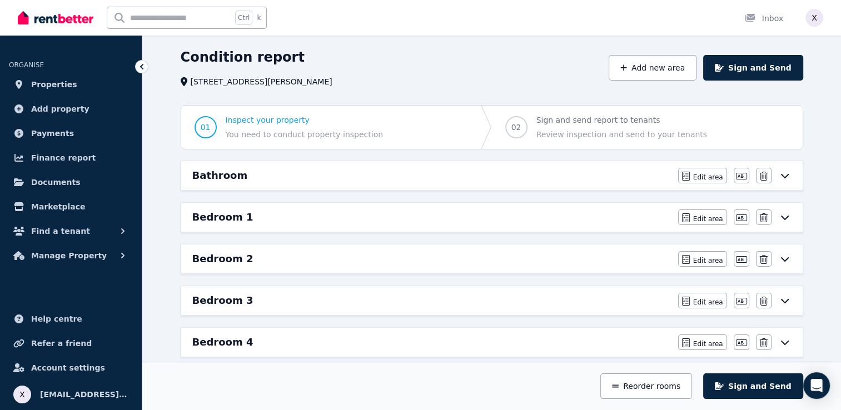
scroll to position [56, 0]
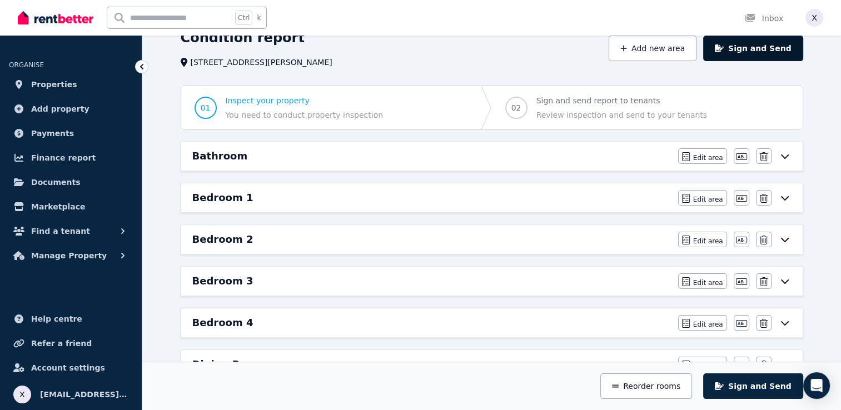
click at [749, 52] on button "Sign and Send" at bounding box center [752, 49] width 99 height 26
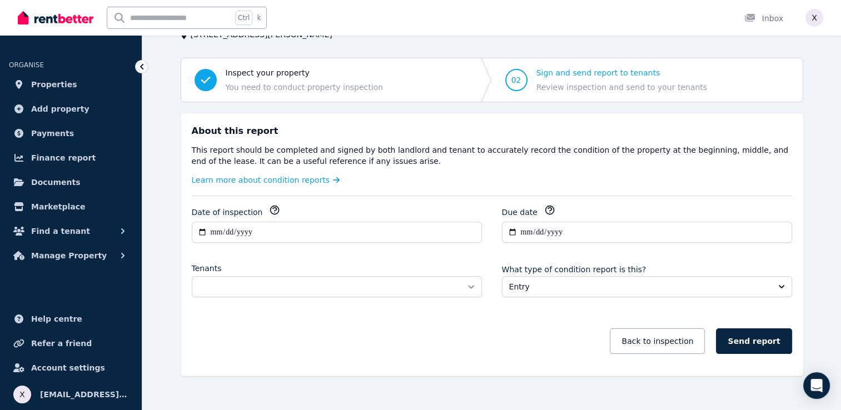
scroll to position [98, 0]
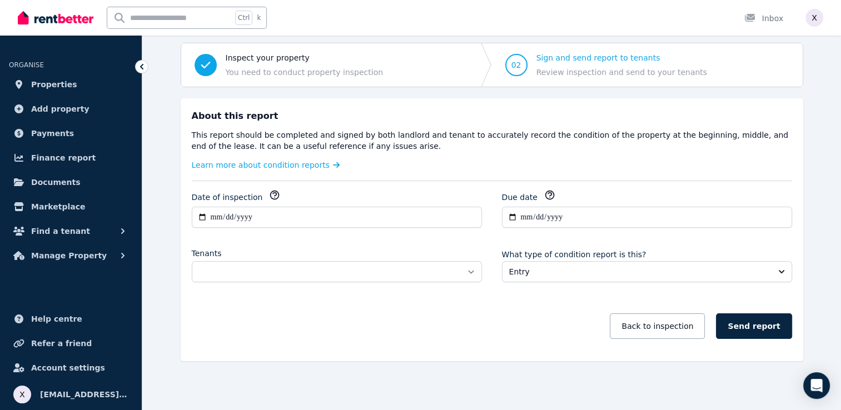
click at [269, 194] on icon "button" at bounding box center [274, 194] width 11 height 11
click at [421, 250] on div "Tenants" at bounding box center [337, 253] width 290 height 11
click at [547, 194] on icon "button" at bounding box center [549, 195] width 8 height 8
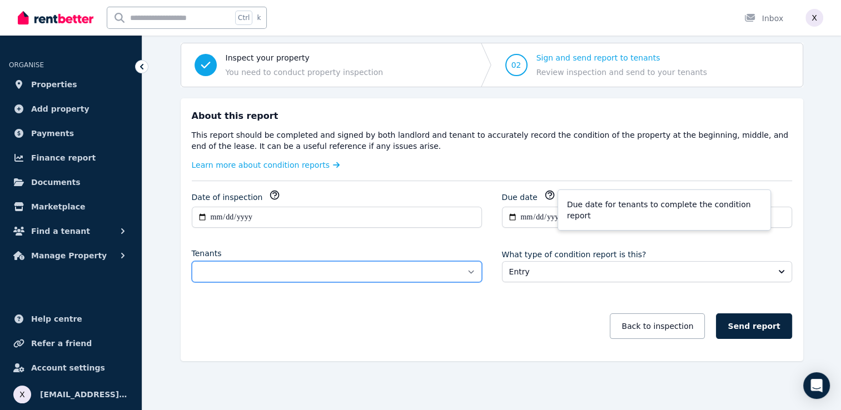
click at [243, 271] on select "**********" at bounding box center [337, 271] width 290 height 21
select select "**********"
click at [192, 261] on select "**********" at bounding box center [337, 271] width 290 height 21
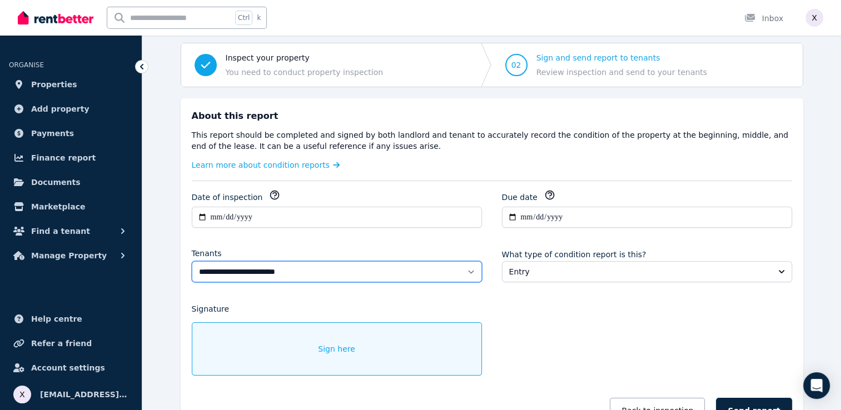
scroll to position [154, 0]
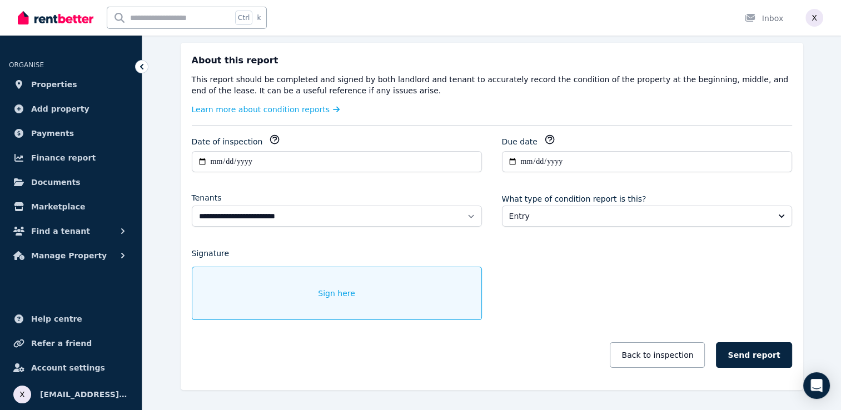
click at [317, 293] on div "Sign here" at bounding box center [337, 293] width 290 height 53
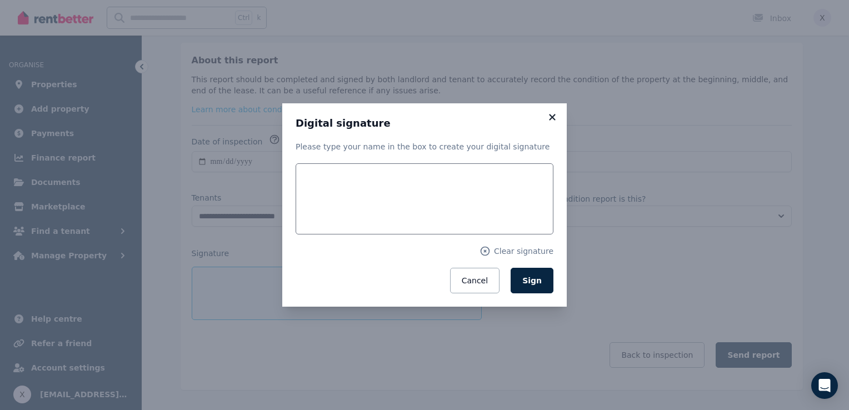
click at [552, 115] on icon at bounding box center [552, 117] width 11 height 10
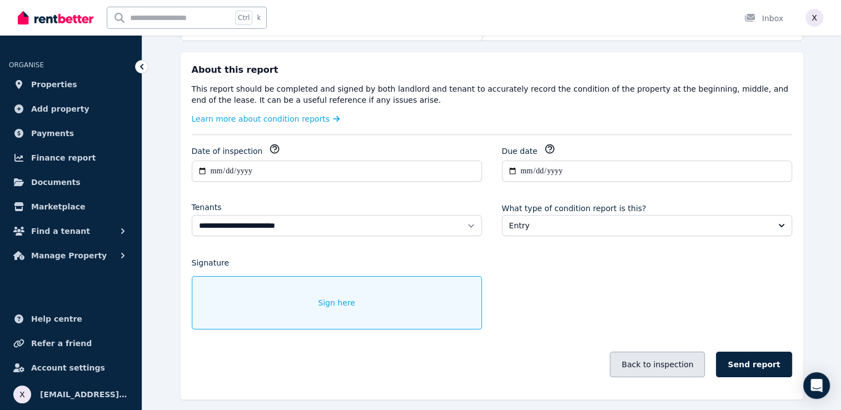
scroll to position [127, 0]
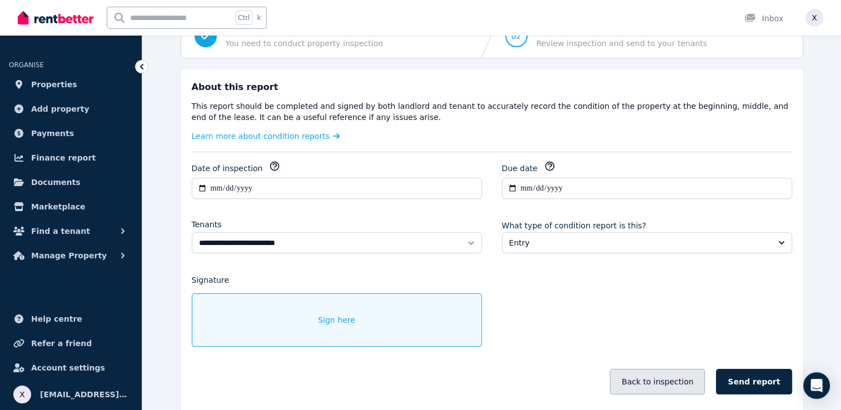
click at [667, 384] on button "Back to inspection" at bounding box center [657, 382] width 95 height 26
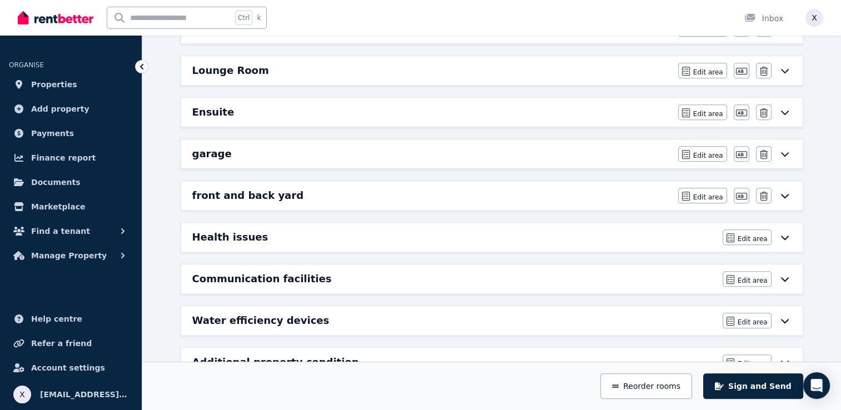
scroll to position [546, 0]
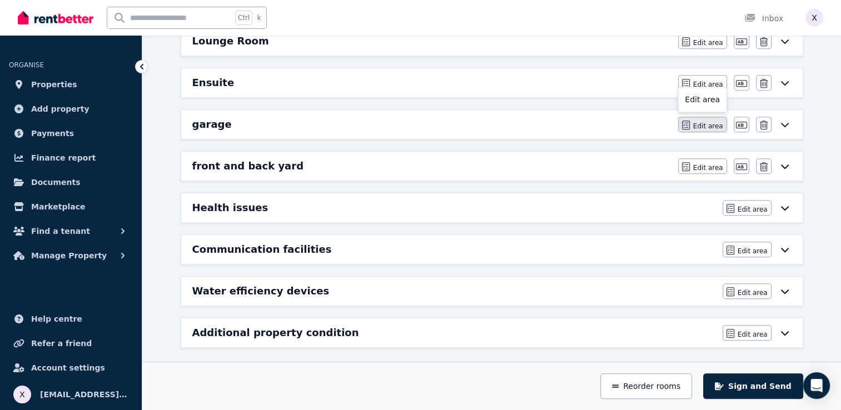
click at [706, 126] on span "Edit area" at bounding box center [708, 126] width 30 height 9
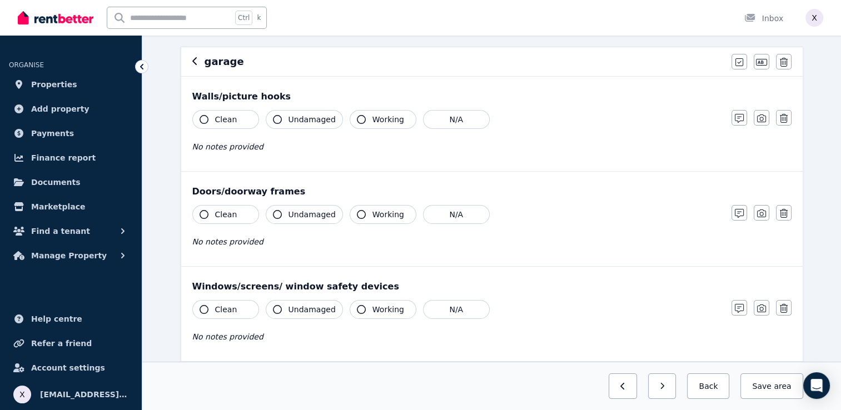
scroll to position [0, 0]
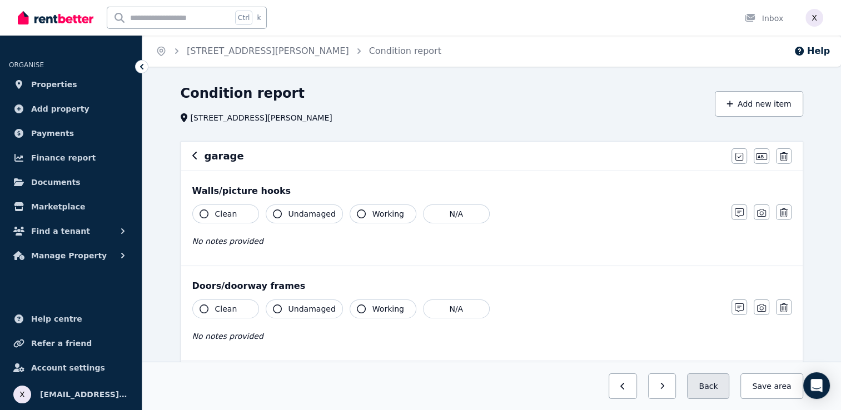
click at [713, 388] on button "Back" at bounding box center [708, 386] width 42 height 26
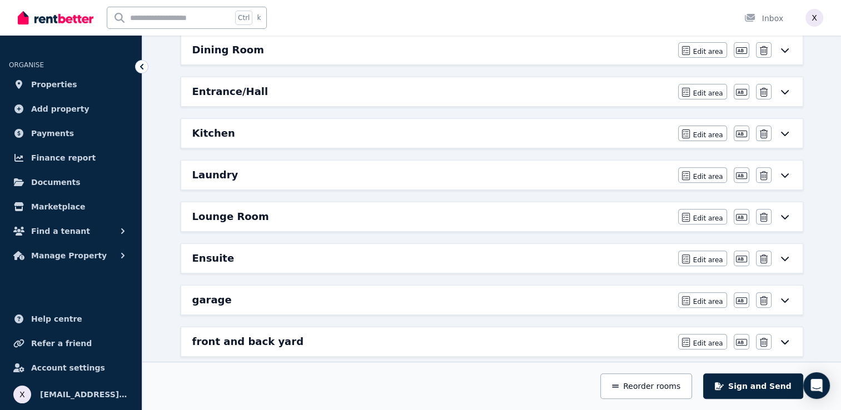
scroll to position [389, 0]
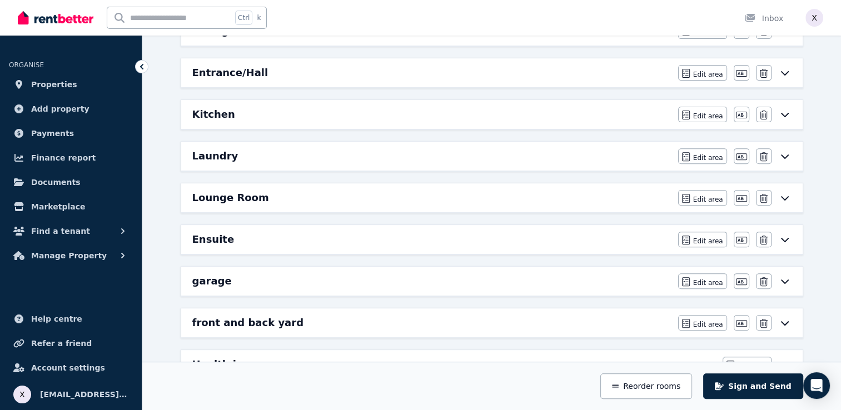
click at [783, 197] on icon at bounding box center [784, 197] width 13 height 9
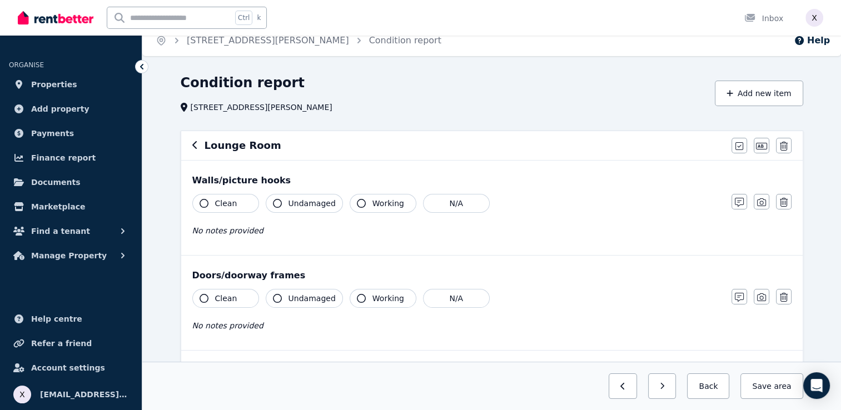
scroll to position [0, 0]
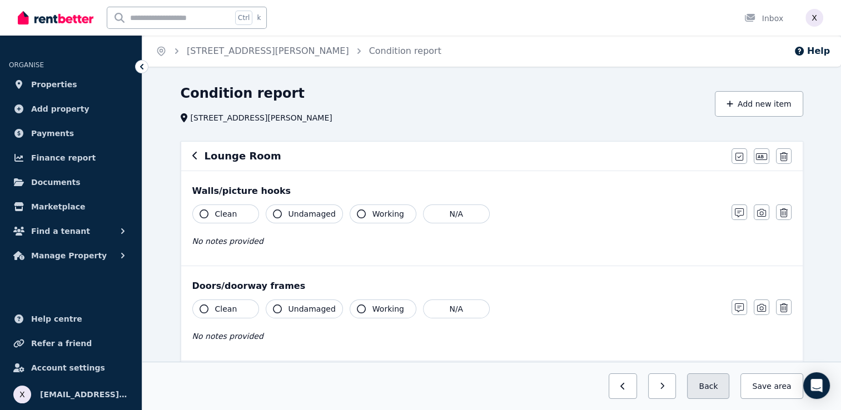
click at [719, 388] on button "Back" at bounding box center [708, 386] width 42 height 26
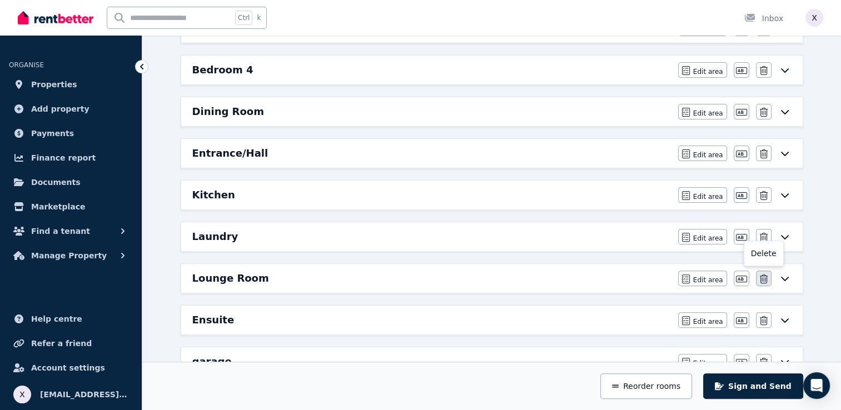
scroll to position [333, 0]
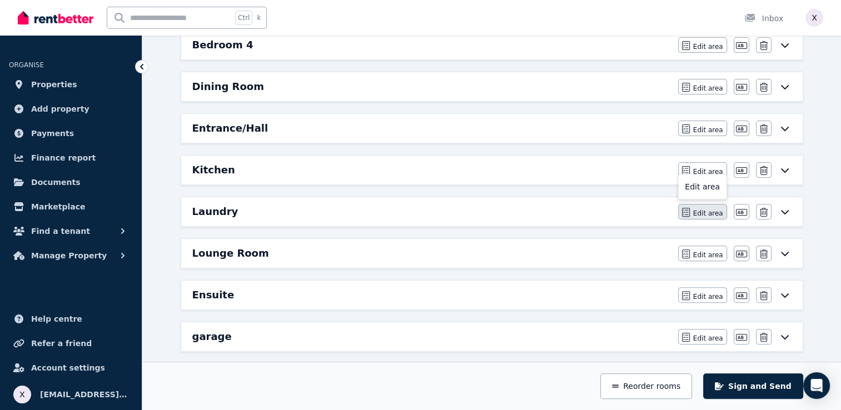
click at [711, 212] on span "Edit area" at bounding box center [708, 213] width 30 height 9
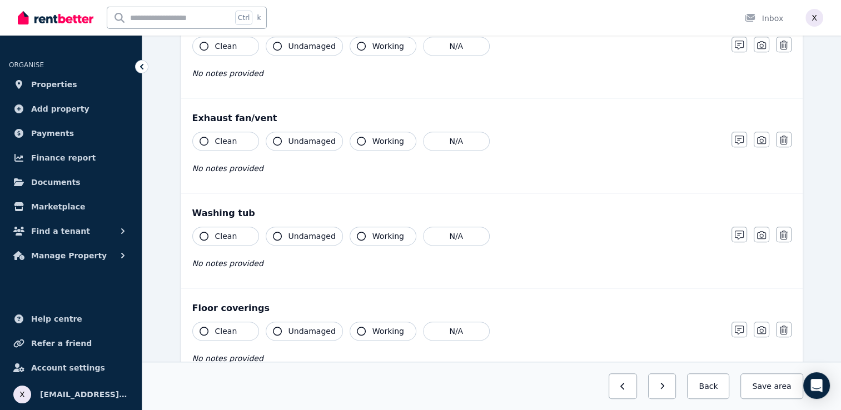
scroll to position [735, 0]
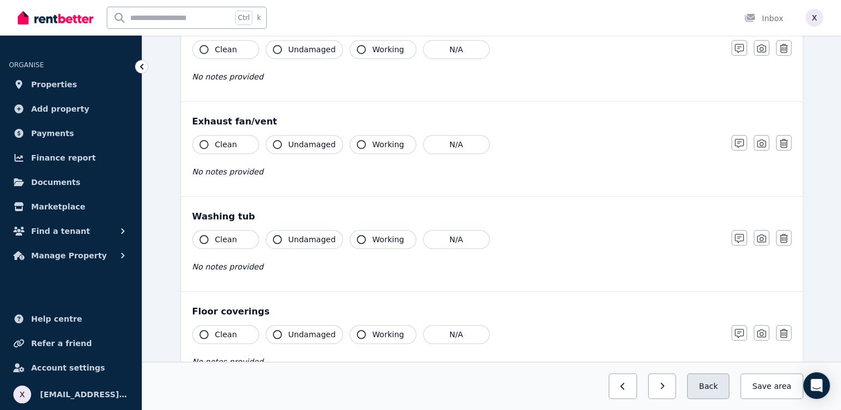
click at [702, 388] on button "Back" at bounding box center [708, 386] width 42 height 26
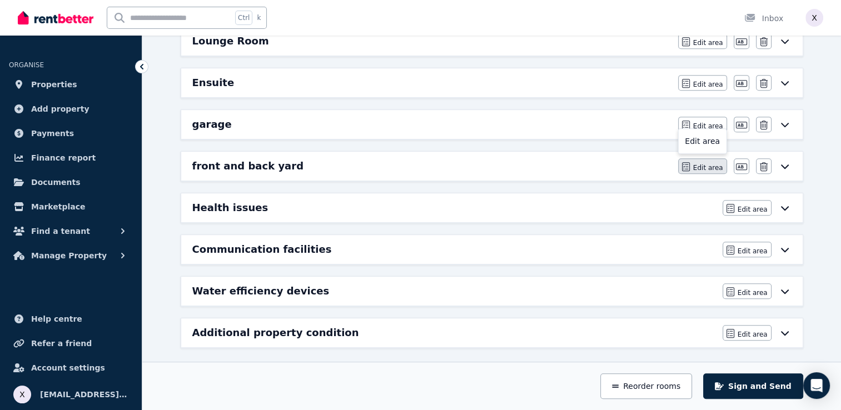
click at [705, 166] on span "Edit area" at bounding box center [708, 167] width 30 height 9
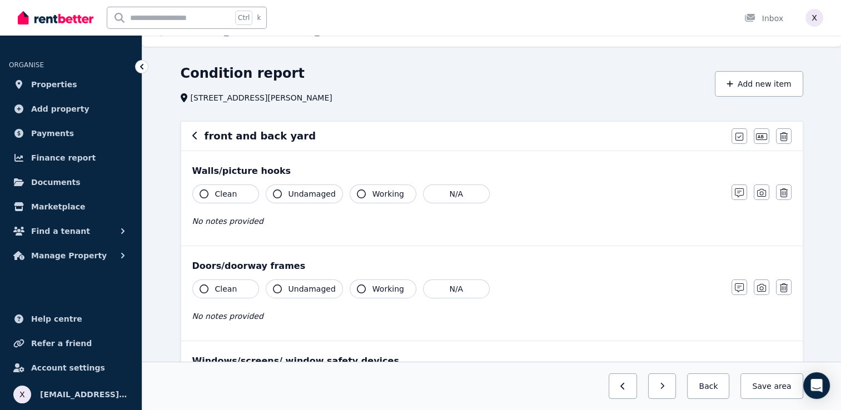
scroll to position [0, 0]
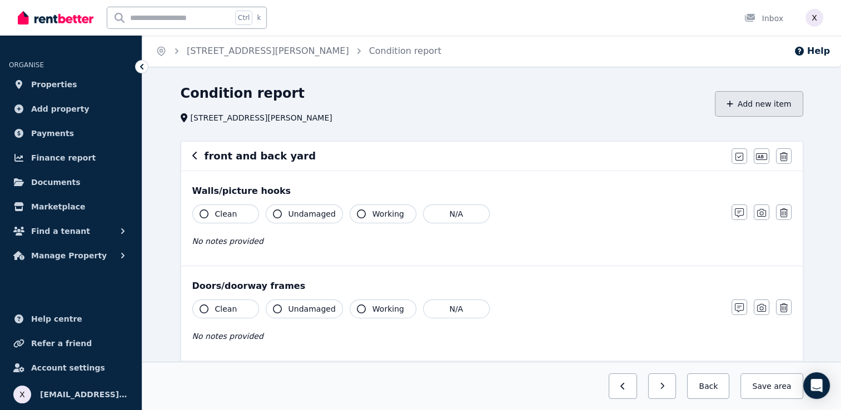
click at [762, 103] on button "Add new item" at bounding box center [759, 104] width 88 height 26
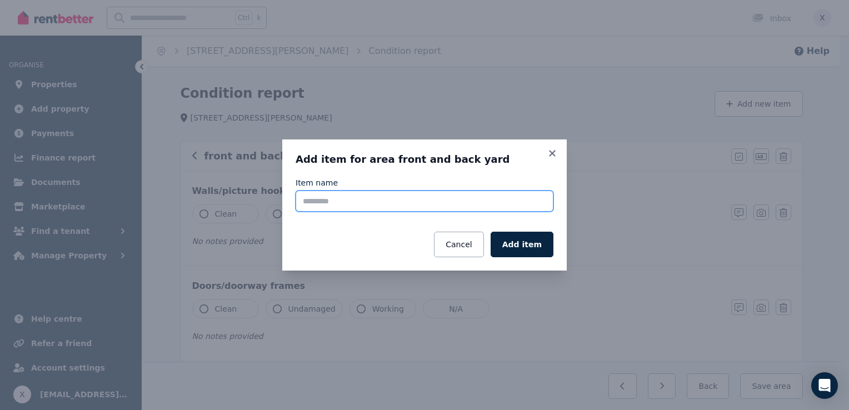
click at [419, 200] on input "Item name" at bounding box center [425, 201] width 258 height 21
drag, startPoint x: 311, startPoint y: 203, endPoint x: 280, endPoint y: 202, distance: 31.1
click at [280, 202] on div "Add item for area front and back yard Item name **** Cancel Add item" at bounding box center [424, 205] width 849 height 410
type input "**********"
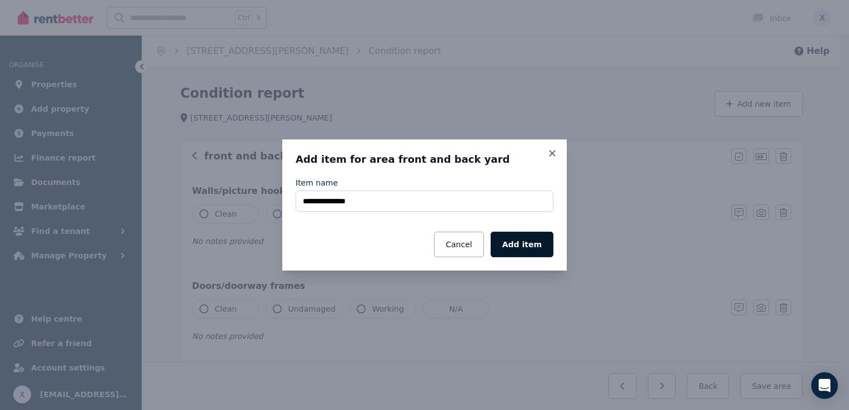
click at [535, 247] on button "Add item" at bounding box center [522, 245] width 63 height 26
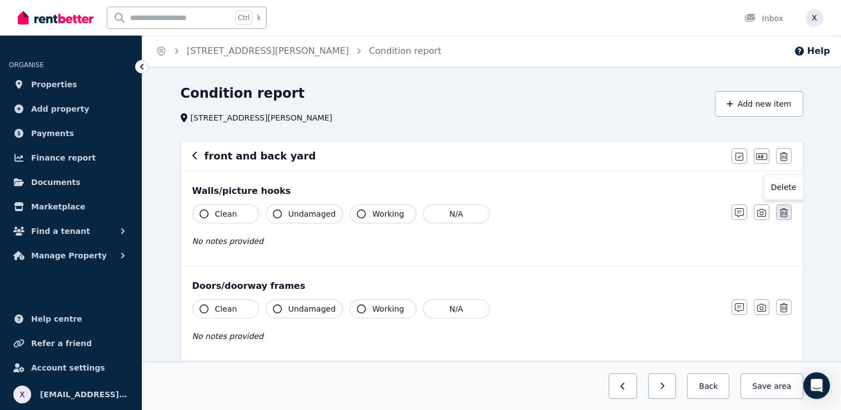
click at [787, 214] on icon "button" at bounding box center [784, 212] width 8 height 9
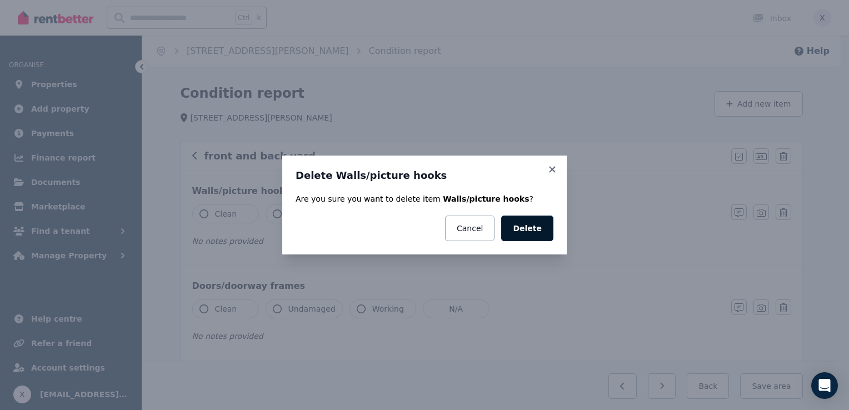
click at [538, 231] on button "Delete" at bounding box center [527, 229] width 52 height 26
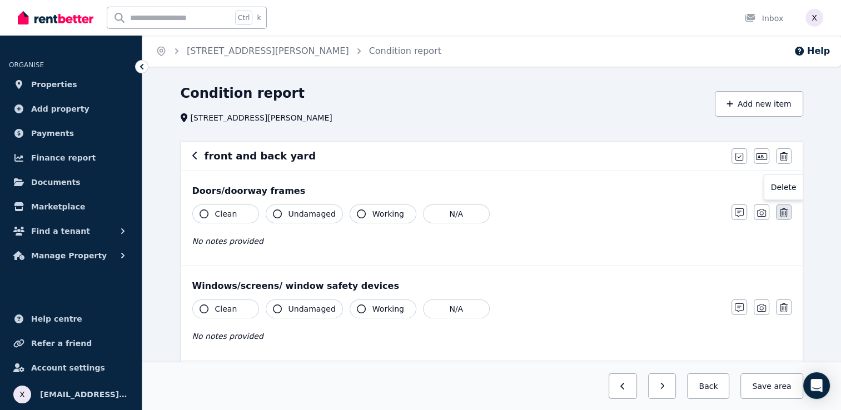
click at [783, 217] on icon "button" at bounding box center [784, 212] width 8 height 9
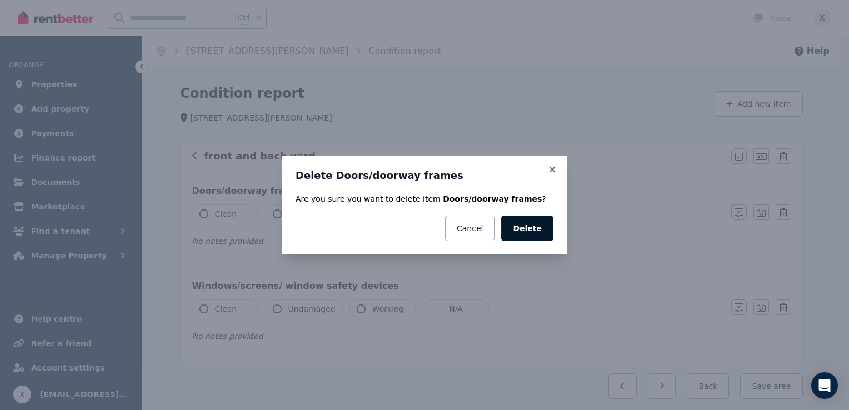
click at [517, 231] on button "Delete" at bounding box center [527, 229] width 52 height 26
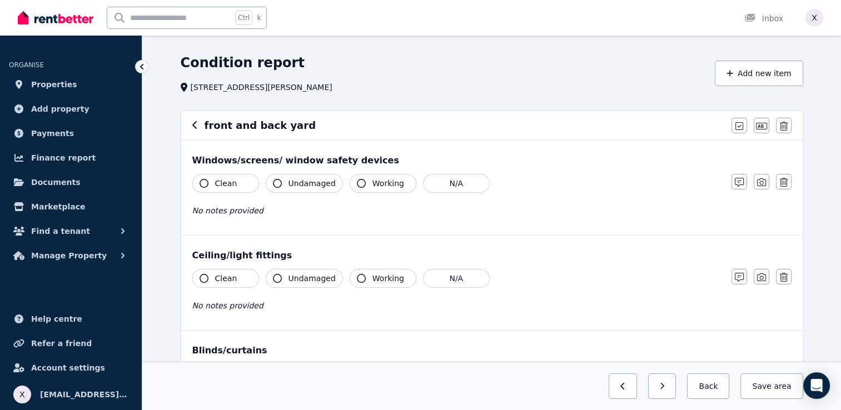
scroll to position [56, 0]
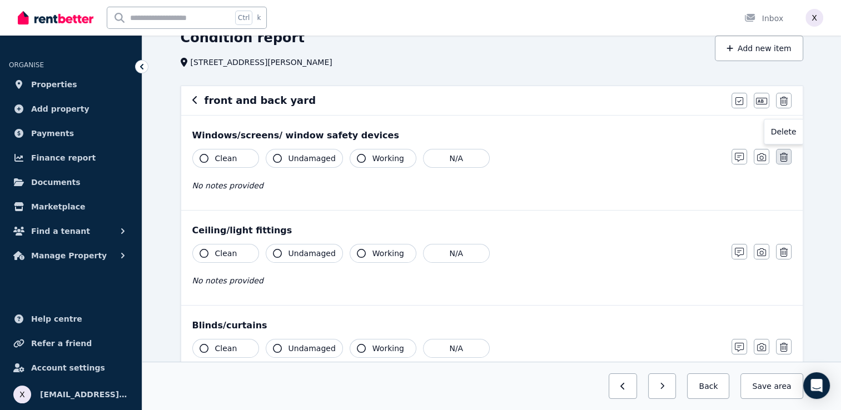
click at [781, 157] on icon "button" at bounding box center [784, 157] width 8 height 9
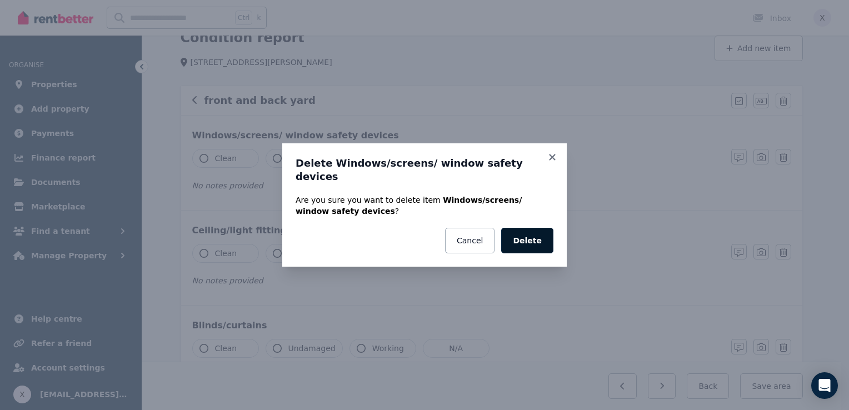
click at [532, 237] on button "Delete" at bounding box center [527, 241] width 52 height 26
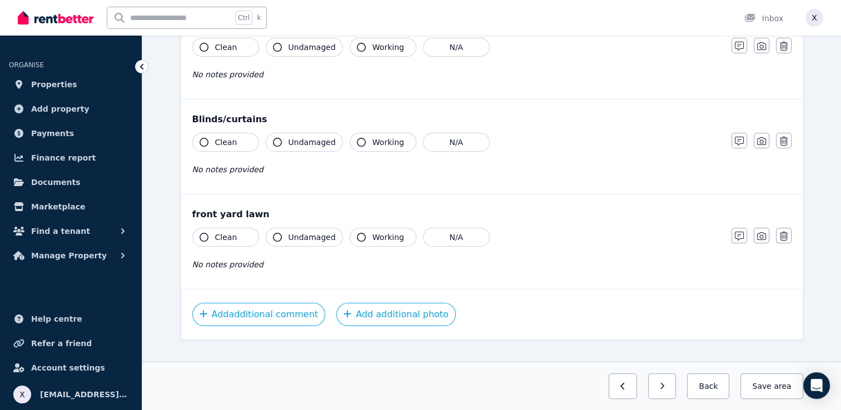
scroll to position [183, 0]
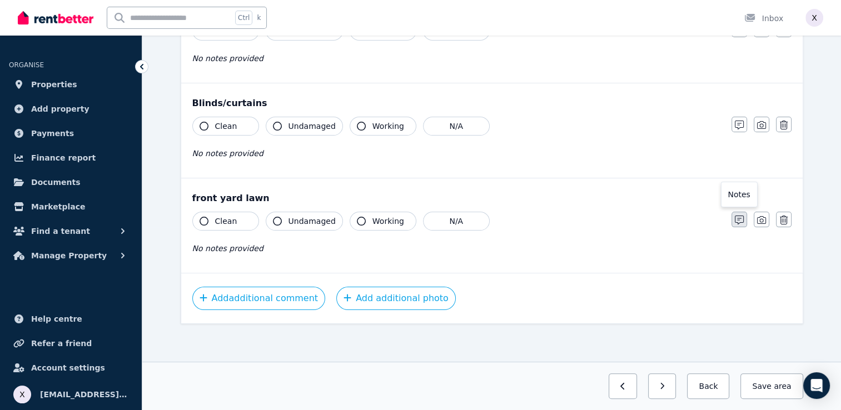
click at [736, 221] on icon "button" at bounding box center [739, 220] width 9 height 9
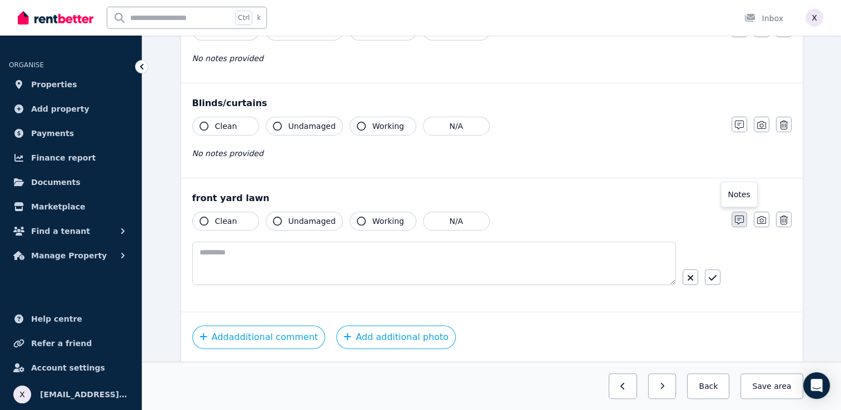
scroll to position [222, 0]
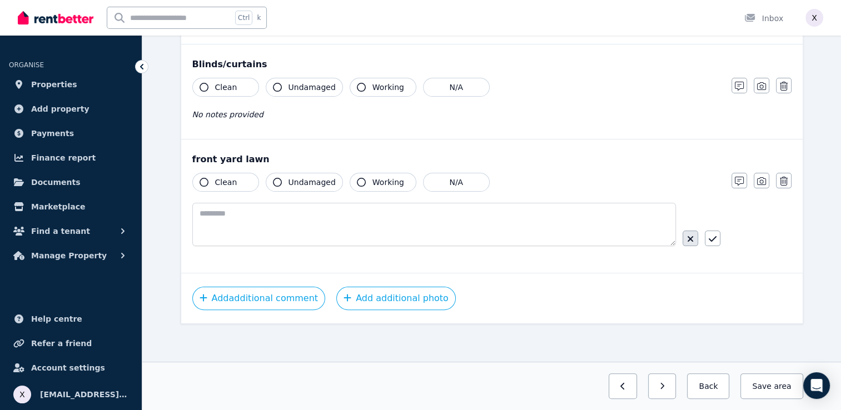
click at [687, 237] on icon "button" at bounding box center [690, 238] width 7 height 9
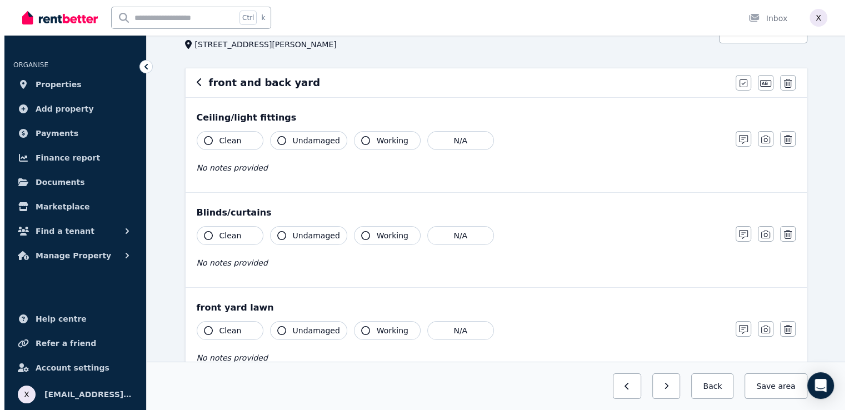
scroll to position [56, 0]
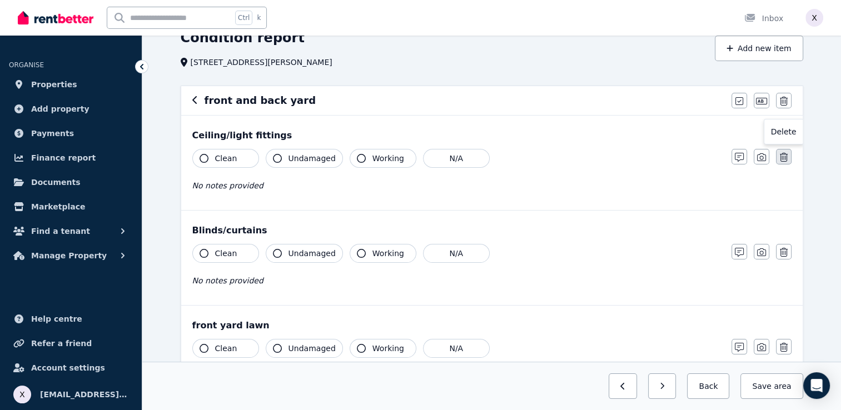
click at [782, 156] on icon "button" at bounding box center [784, 157] width 8 height 9
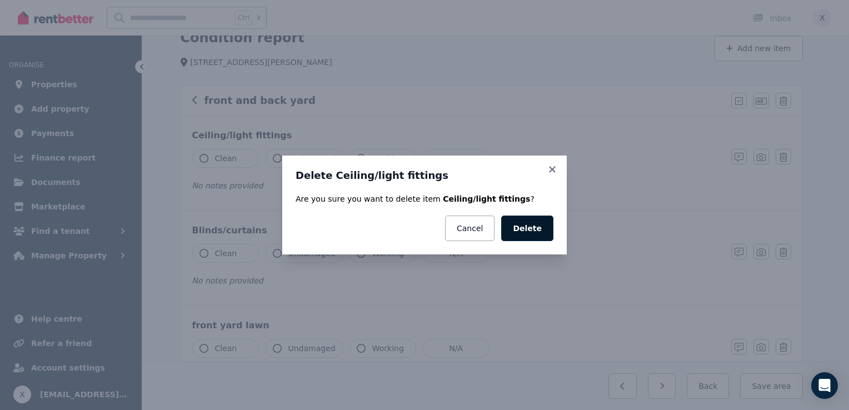
click at [526, 231] on button "Delete" at bounding box center [527, 229] width 52 height 26
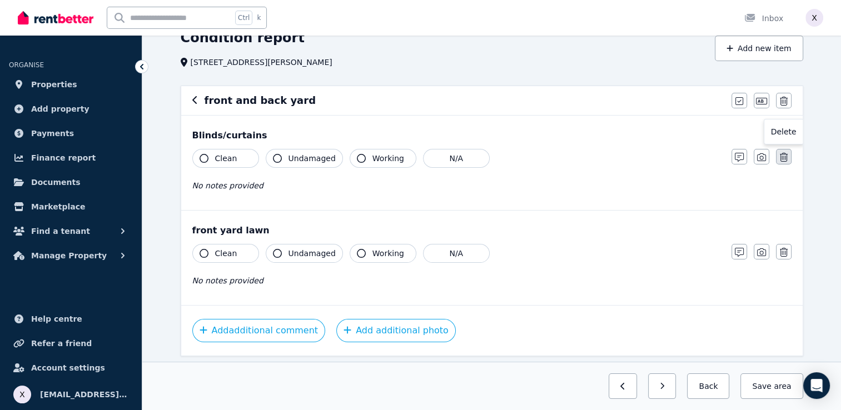
click at [786, 162] on button "button" at bounding box center [784, 157] width 16 height 16
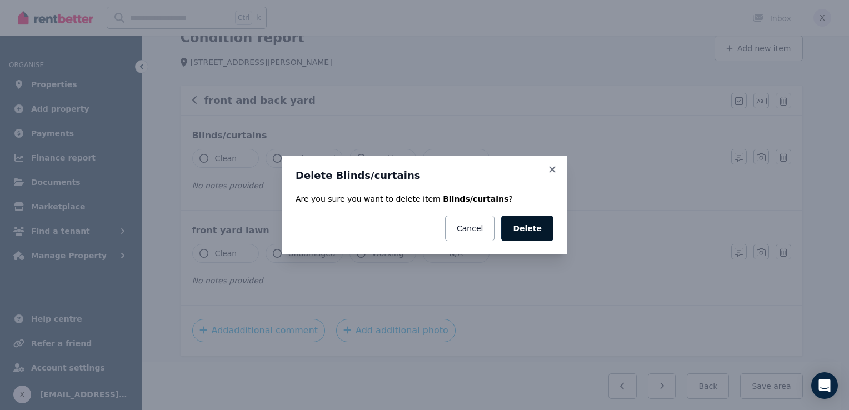
click at [532, 235] on button "Delete" at bounding box center [527, 229] width 52 height 26
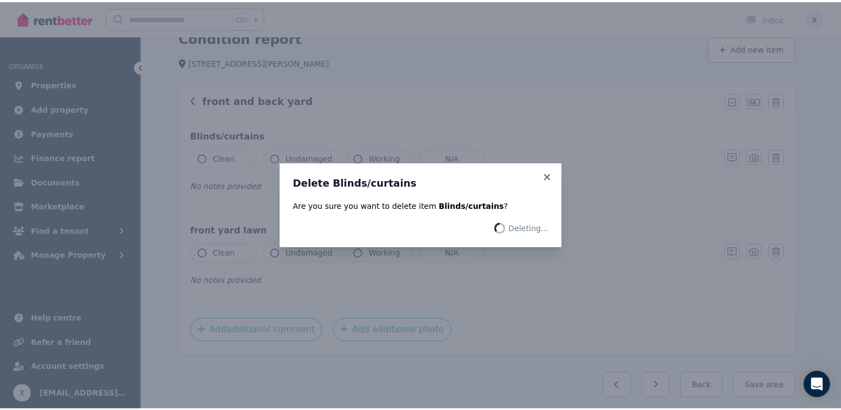
scroll to position [0, 0]
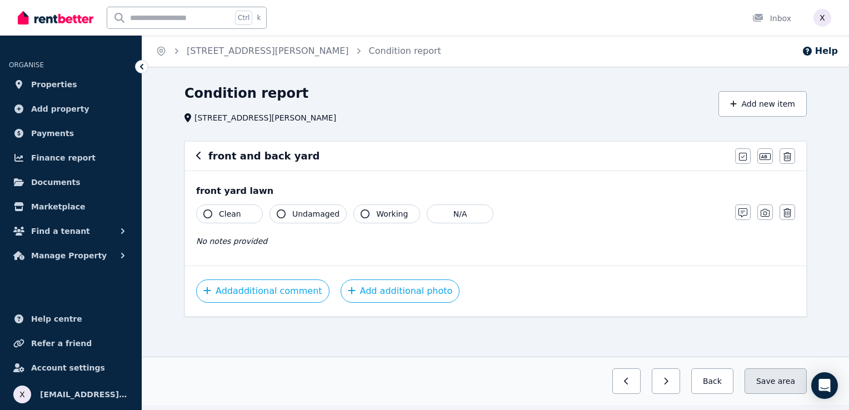
click at [768, 384] on button "Save area" at bounding box center [776, 381] width 62 height 26
click at [716, 385] on button "Back" at bounding box center [708, 381] width 52 height 26
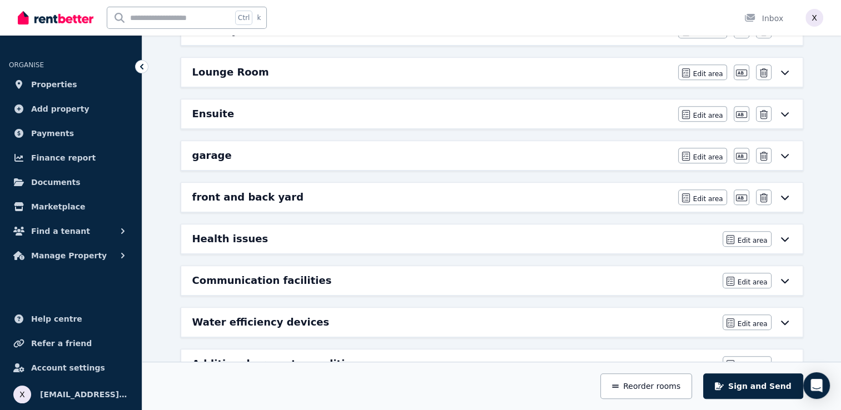
scroll to position [546, 0]
